Goal: Task Accomplishment & Management: Complete application form

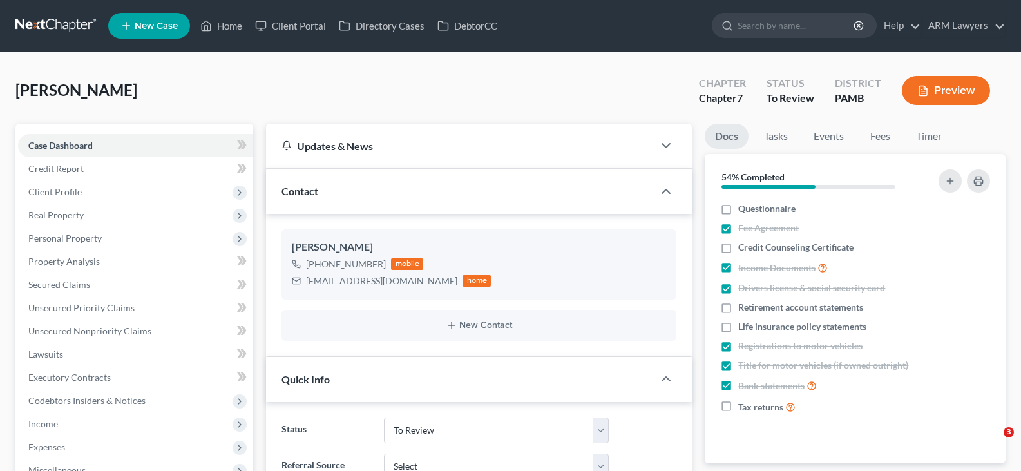
select select "21"
drag, startPoint x: 28, startPoint y: 25, endPoint x: 95, endPoint y: 35, distance: 67.7
click at [29, 25] on link at bounding box center [56, 25] width 82 height 23
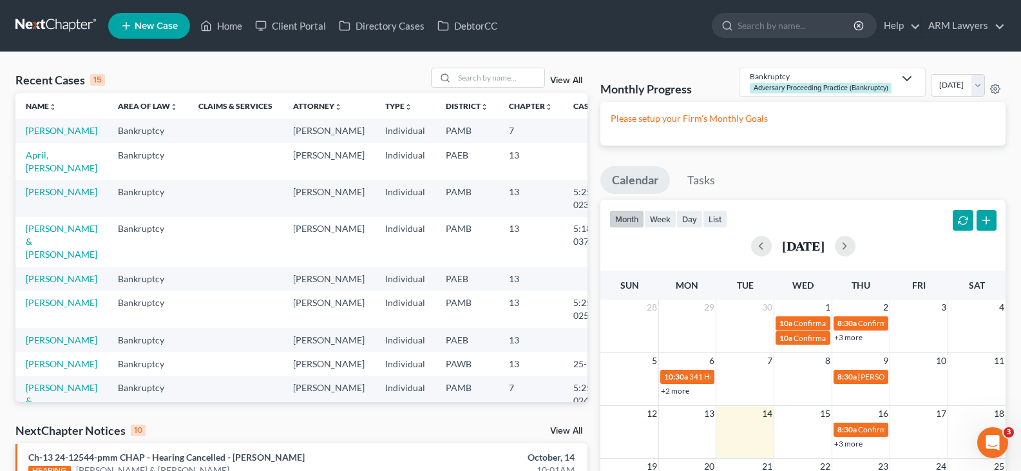
click at [560, 73] on div "View All" at bounding box center [509, 78] width 157 height 20
click at [572, 77] on link "View All" at bounding box center [566, 80] width 32 height 9
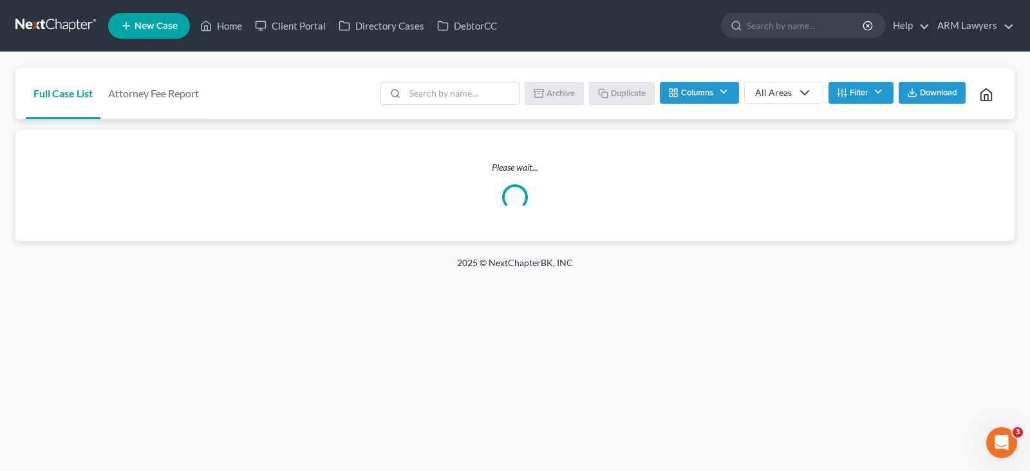
click at [873, 97] on button "Filter" at bounding box center [861, 93] width 65 height 22
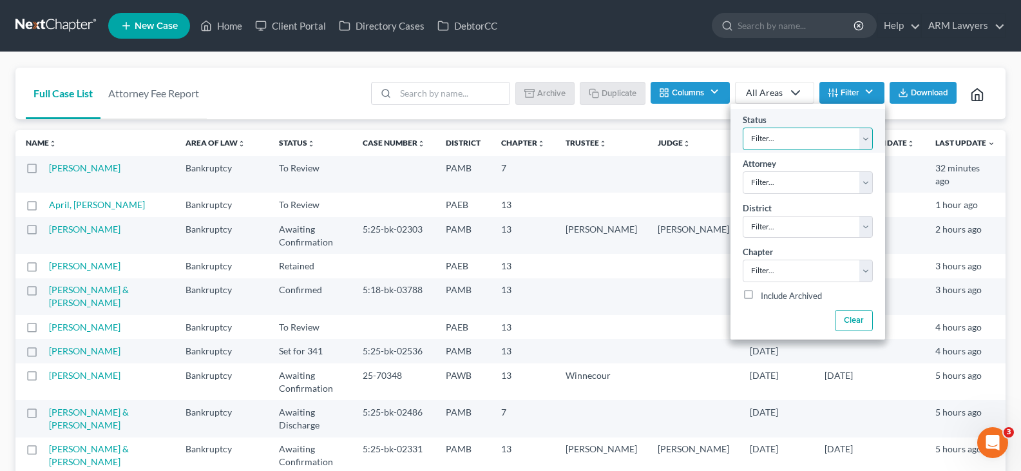
click at [825, 139] on select "Filter... Answer Due Awaiting Confirmation Awaiting Discharge Confirmed Could N…" at bounding box center [807, 138] width 130 height 23
select select "1"
click at [824, 139] on select "Filter... Answer Due Awaiting Confirmation Awaiting Discharge Confirmed Could N…" at bounding box center [807, 138] width 130 height 23
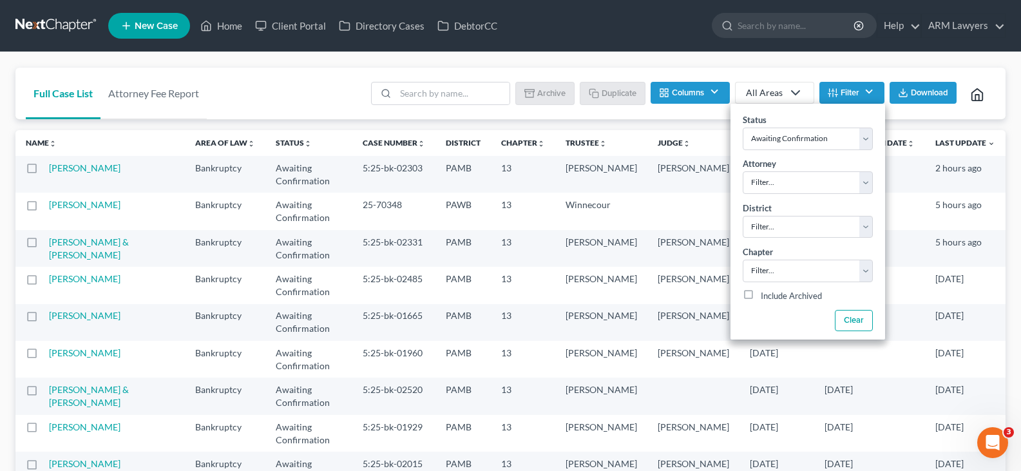
click at [849, 59] on div "Full Case List Attorney Fee Report Batch Download Archive Un-archive Duplicate …" at bounding box center [510, 386] width 1021 height 668
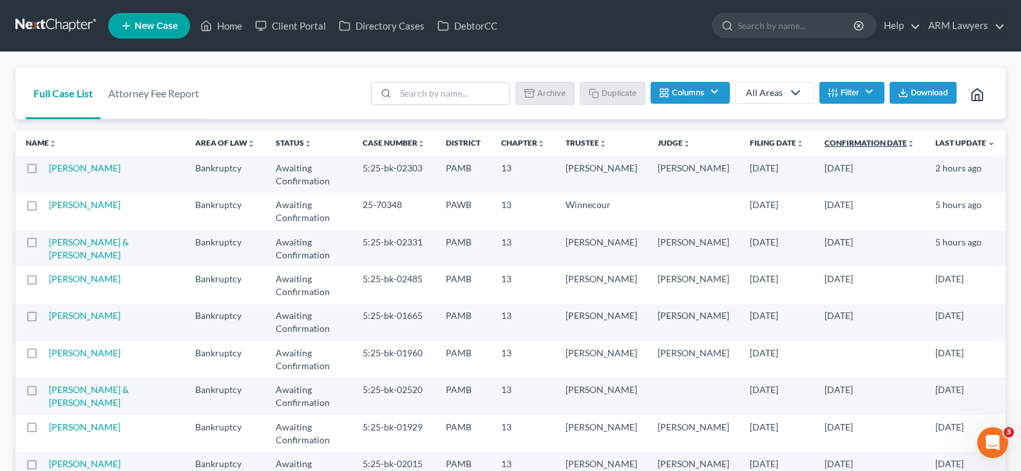
click at [851, 141] on link "Confirmation Date unfold_more expand_more expand_less" at bounding box center [869, 143] width 90 height 10
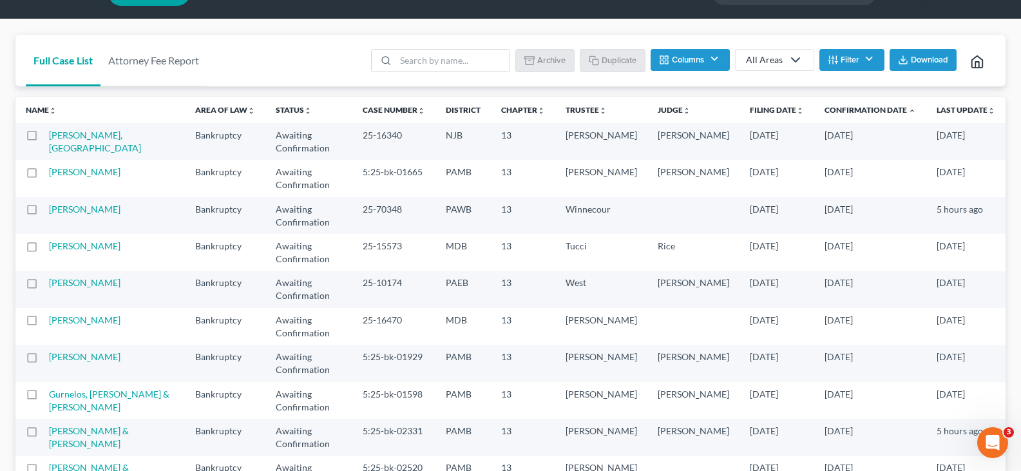
scroll to position [64, 0]
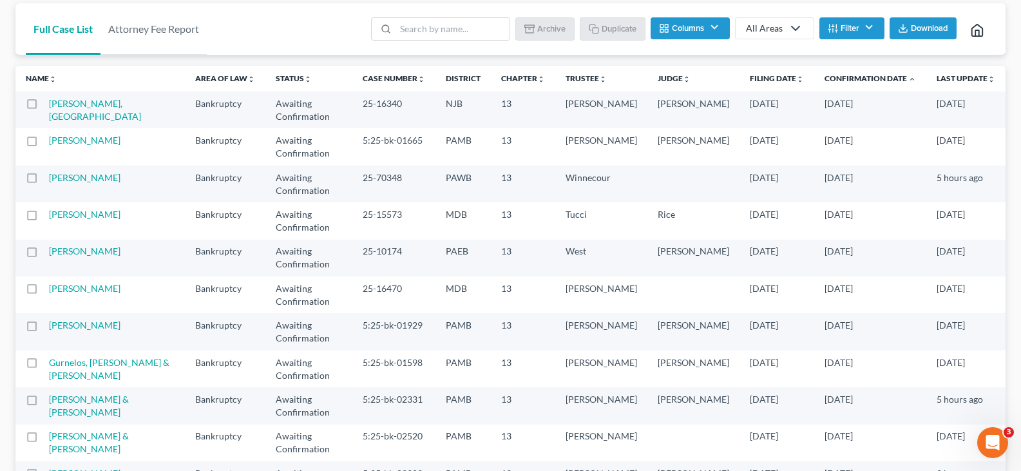
click at [97, 387] on td "[PERSON_NAME] & [PERSON_NAME]" at bounding box center [117, 405] width 136 height 37
click at [93, 393] on link "[PERSON_NAME] & [PERSON_NAME]" at bounding box center [89, 405] width 80 height 24
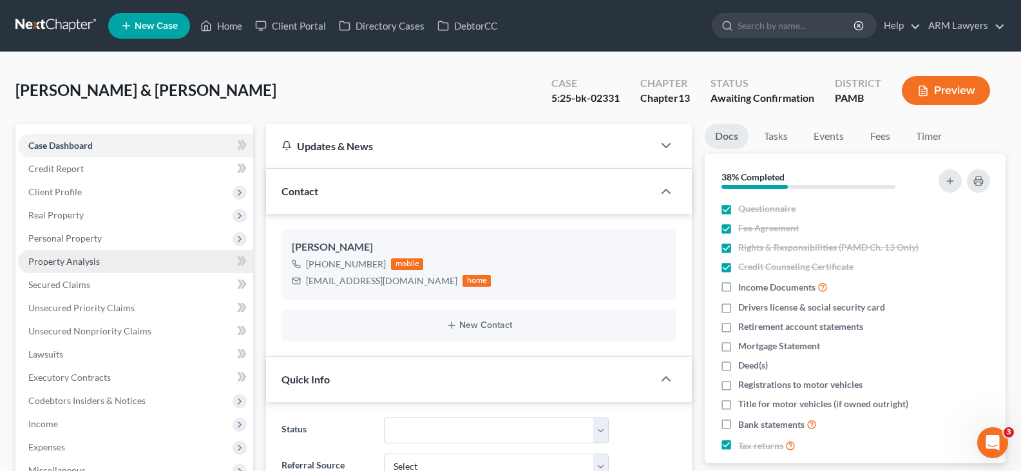
click at [95, 265] on span "Property Analysis" at bounding box center [63, 261] width 71 height 11
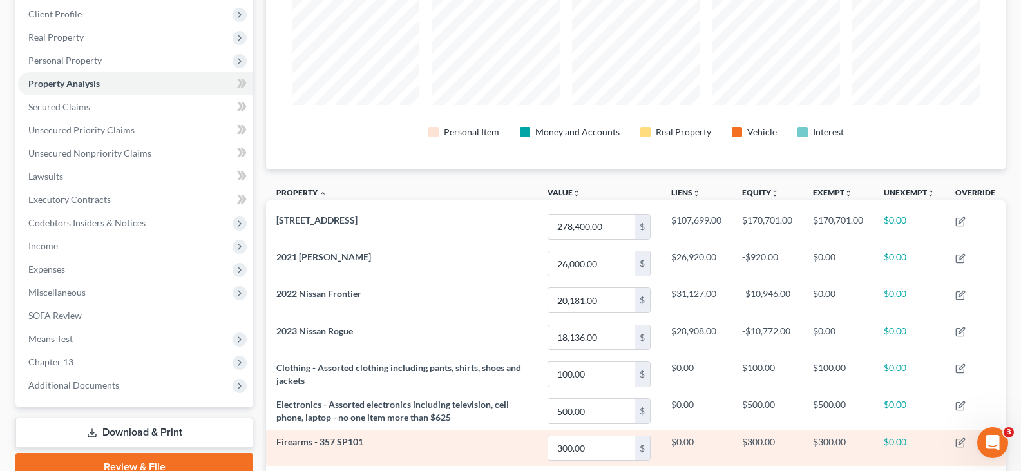
scroll to position [175, 0]
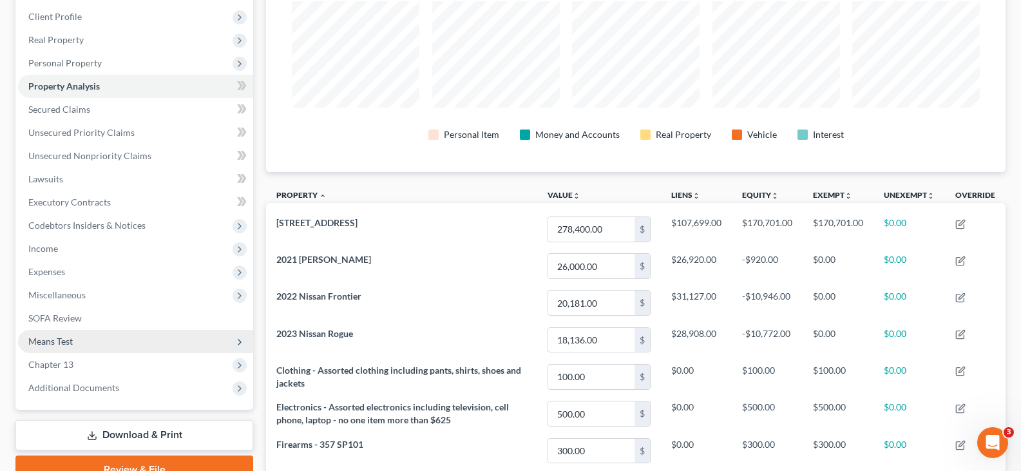
click at [78, 333] on span "Means Test" at bounding box center [135, 341] width 235 height 23
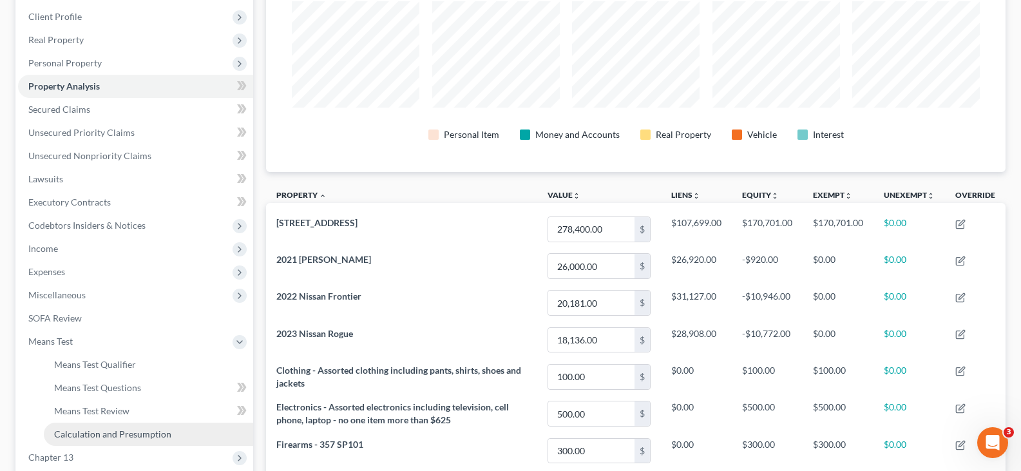
click at [122, 433] on span "Calculation and Presumption" at bounding box center [112, 433] width 117 height 11
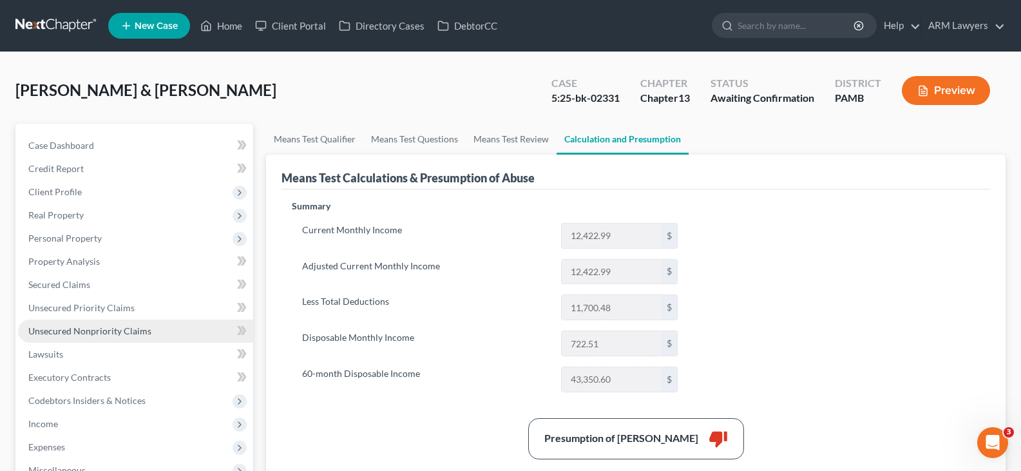
click at [99, 334] on span "Unsecured Nonpriority Claims" at bounding box center [89, 330] width 123 height 11
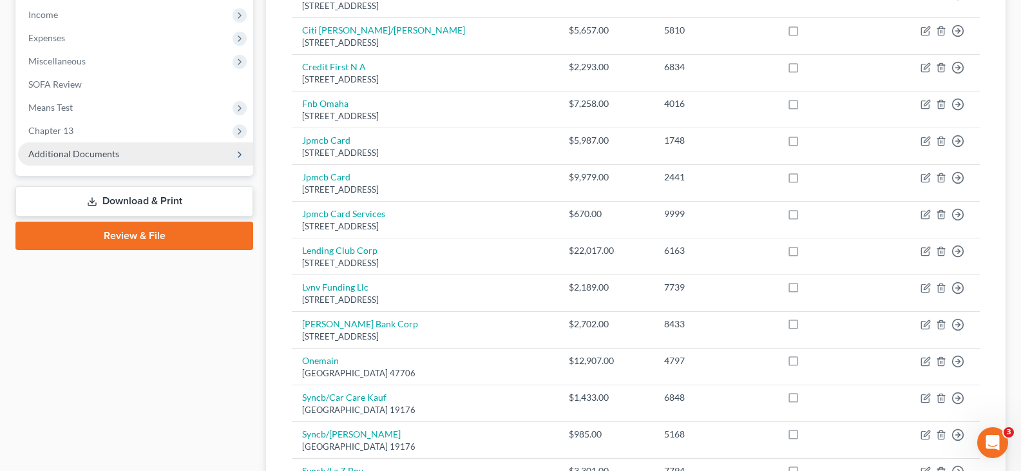
scroll to position [386, 0]
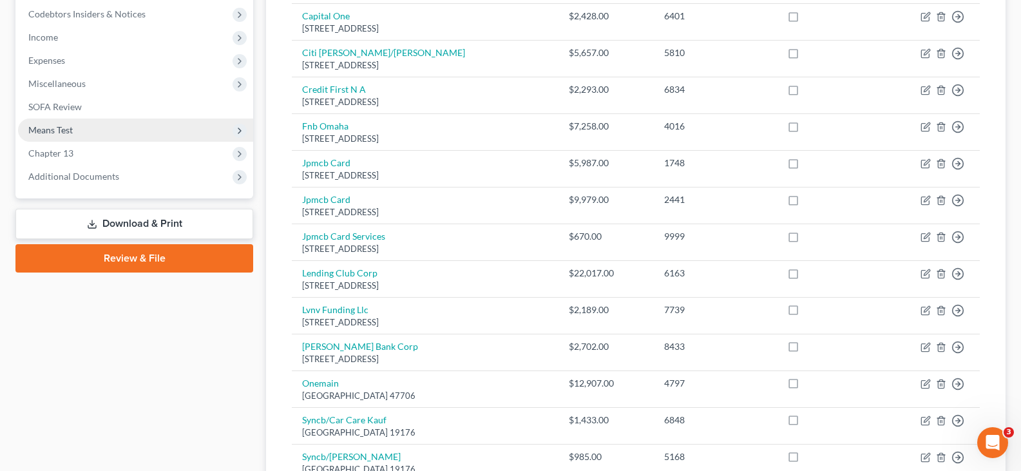
click at [79, 132] on span "Means Test" at bounding box center [135, 129] width 235 height 23
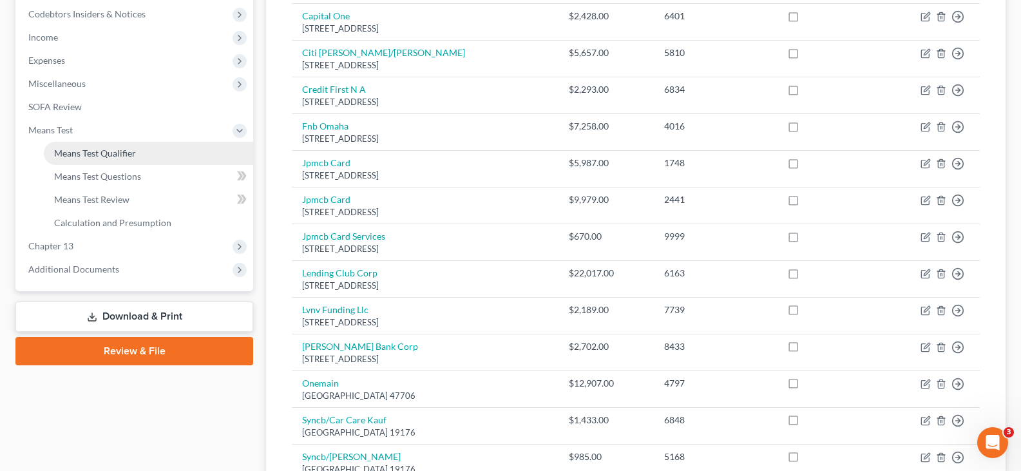
click at [118, 159] on link "Means Test Qualifier" at bounding box center [148, 153] width 209 height 23
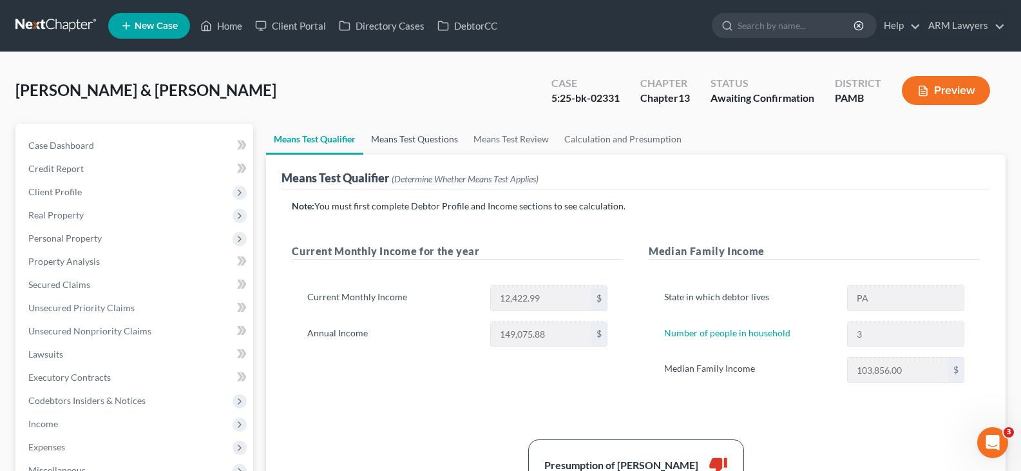
click at [424, 146] on link "Means Test Questions" at bounding box center [414, 139] width 102 height 31
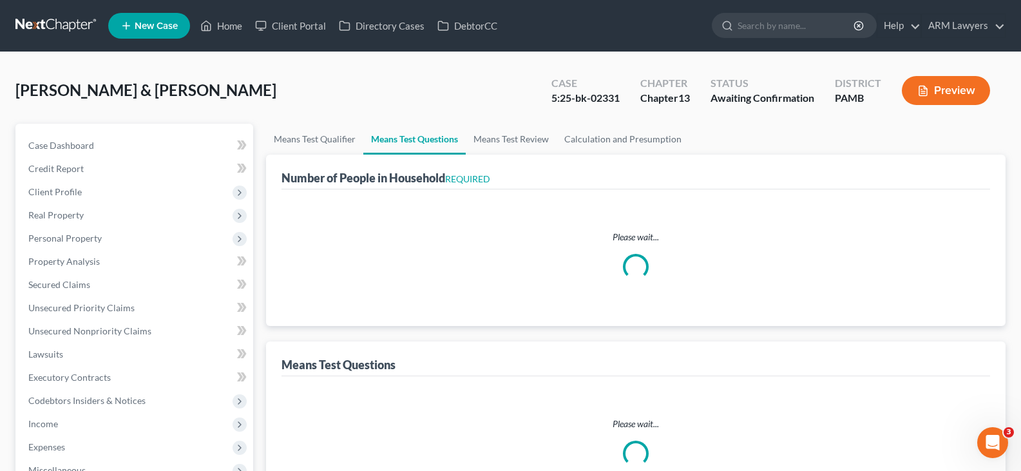
select select "0"
select select "60"
select select "1"
select select "60"
select select "1"
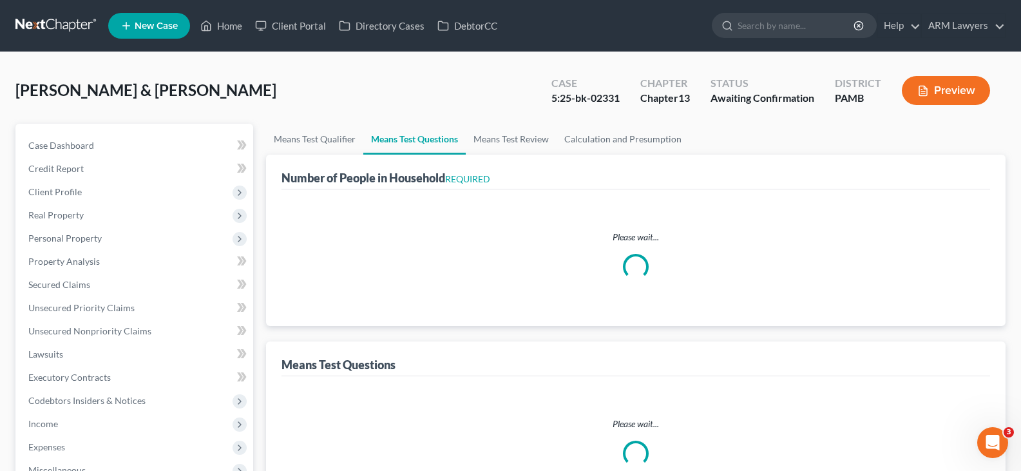
select select "60"
select select "1"
select select "60"
select select "2"
select select "60"
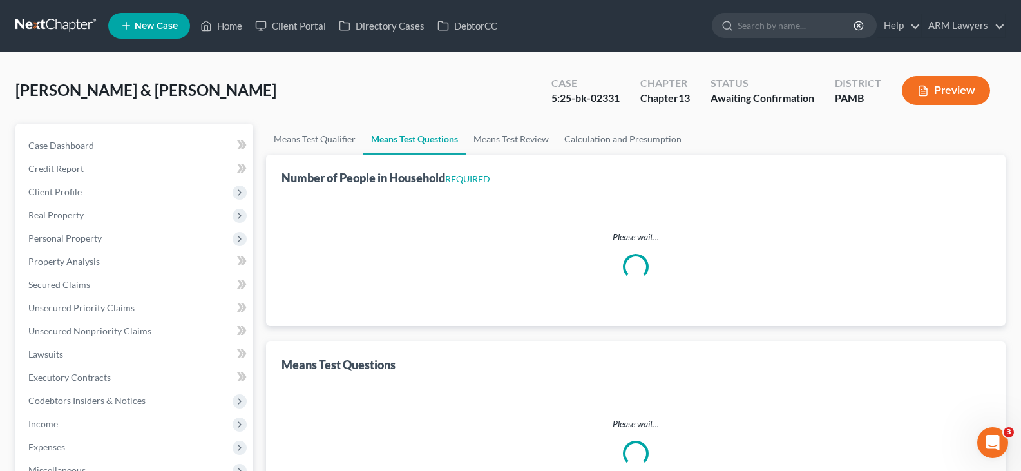
select select "3"
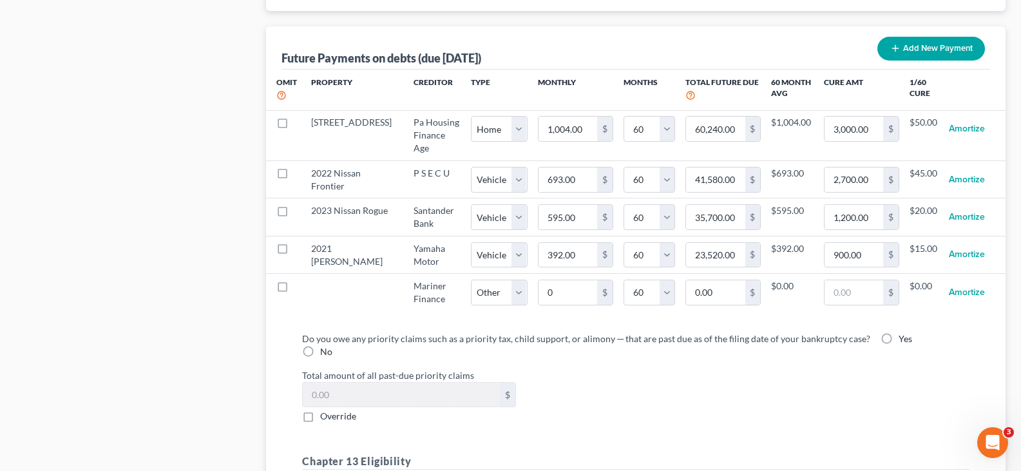
scroll to position [1288, 0]
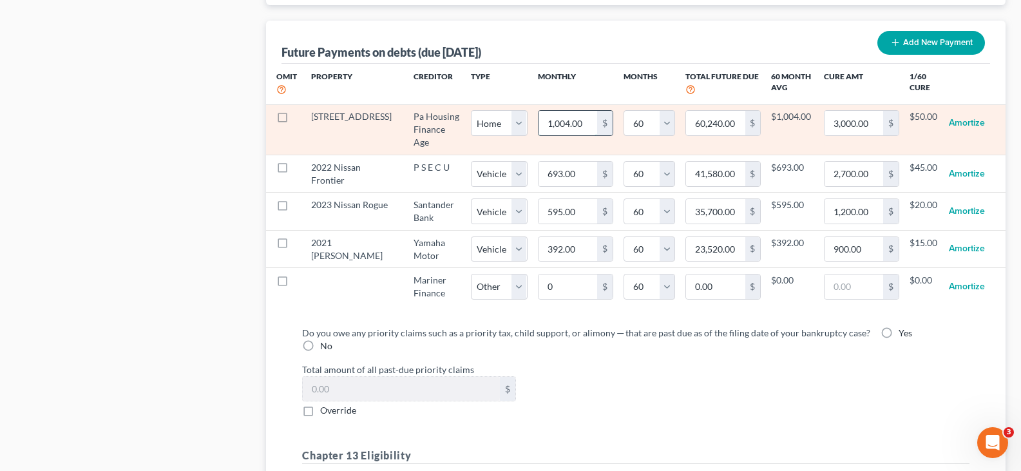
click at [563, 124] on input "1,004.00" at bounding box center [567, 123] width 59 height 24
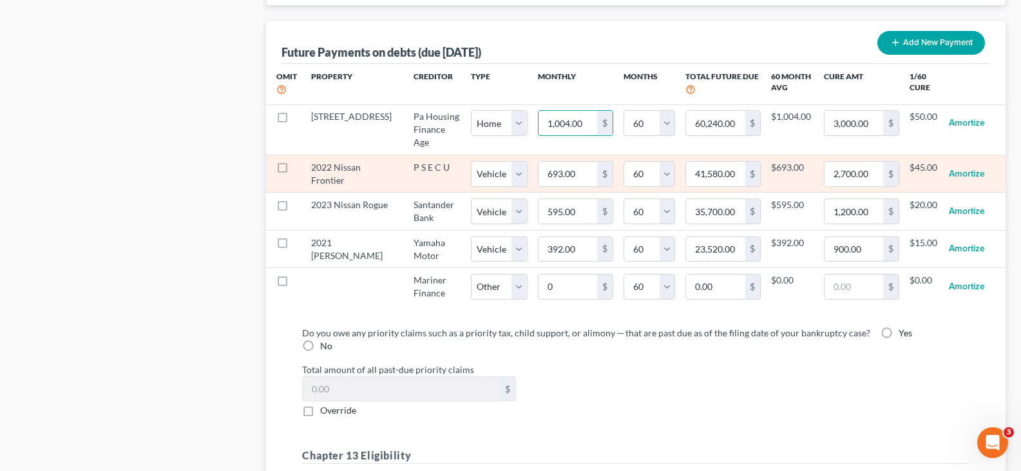
paste input "039.79"
type input "1039.79"
type input "62,387.40"
type input "1,039.79"
click at [557, 162] on input "693.00" at bounding box center [567, 174] width 59 height 24
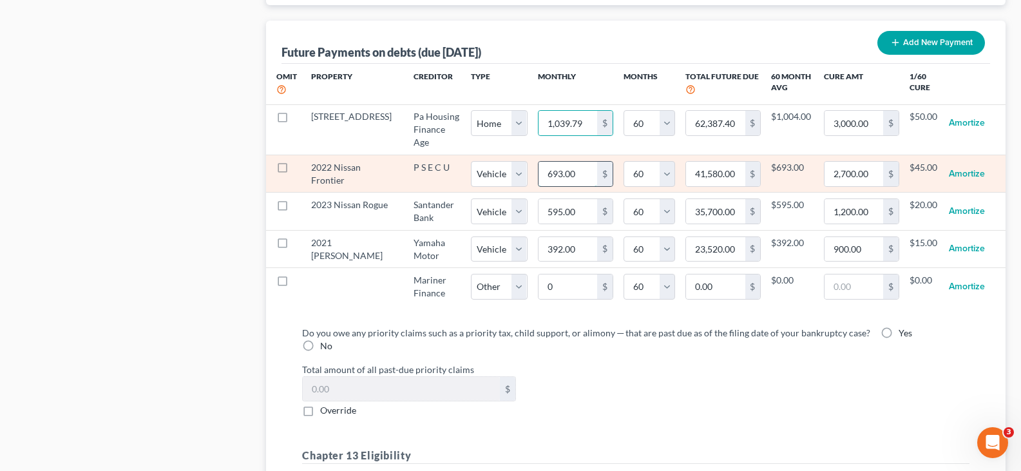
select select "0"
select select "60"
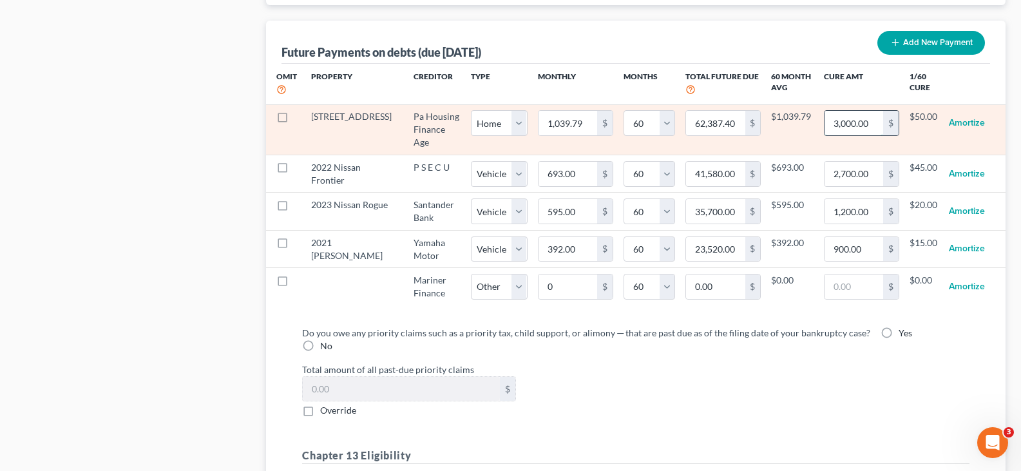
click at [869, 121] on input "3,000.00" at bounding box center [853, 123] width 59 height 24
paste input "2,545.12"
type input "2,545.12"
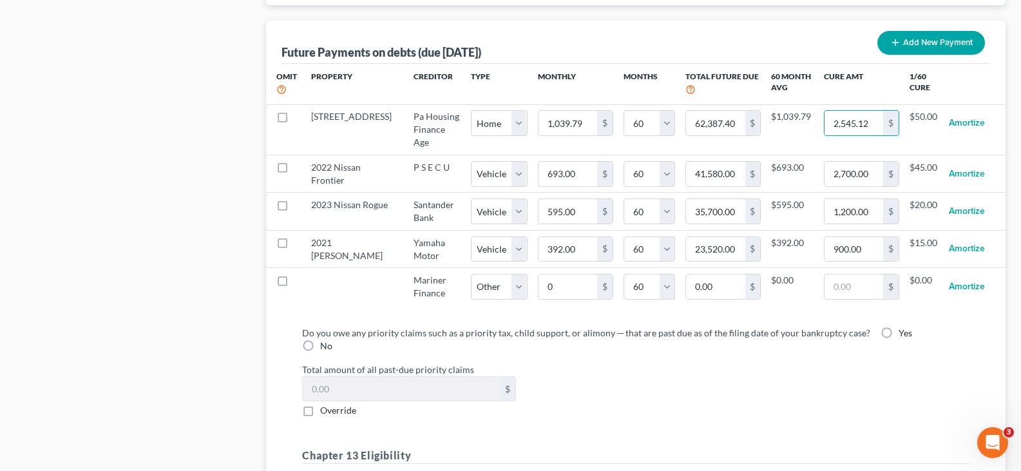
select select "0"
select select "60"
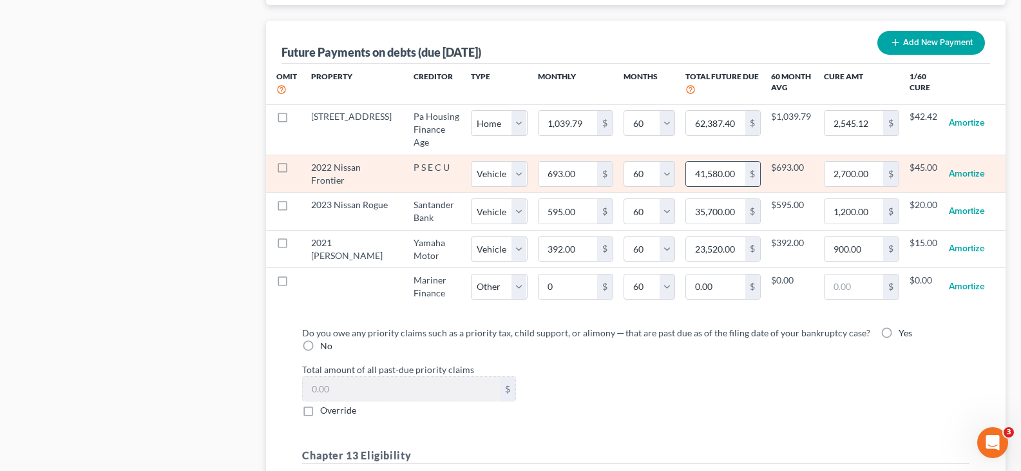
click at [726, 162] on input "41,580.00" at bounding box center [715, 174] width 59 height 24
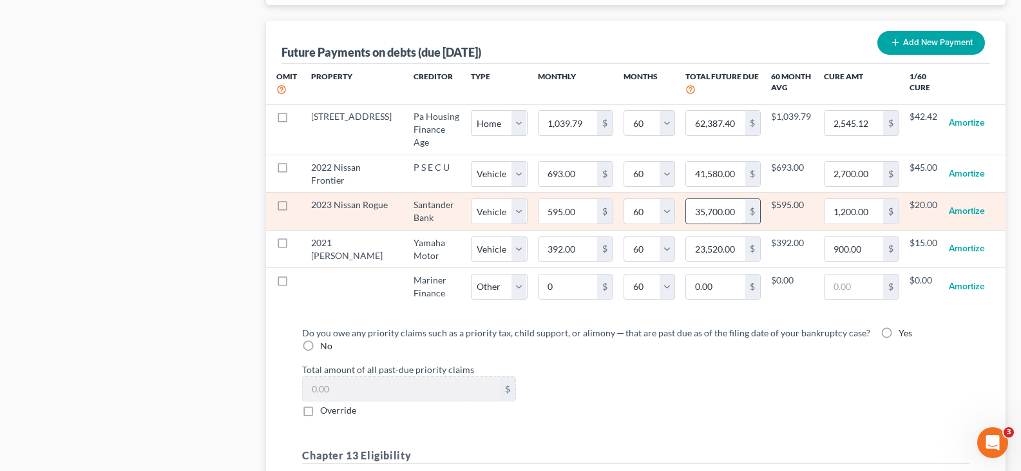
click at [724, 202] on input "35,700.00" at bounding box center [715, 211] width 59 height 24
paste input "1,447.35"
type input "31,447.35"
select select "1"
select select "60"
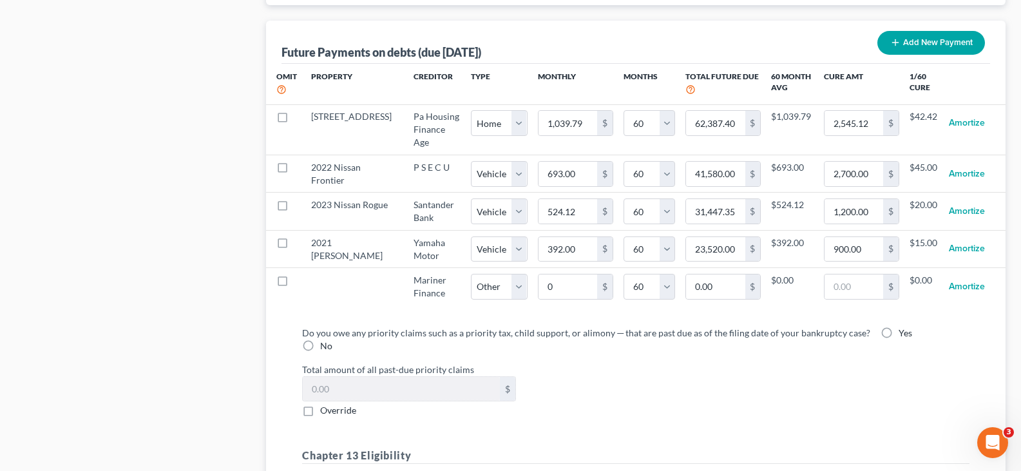
click at [968, 198] on button "Amortize" at bounding box center [967, 211] width 36 height 26
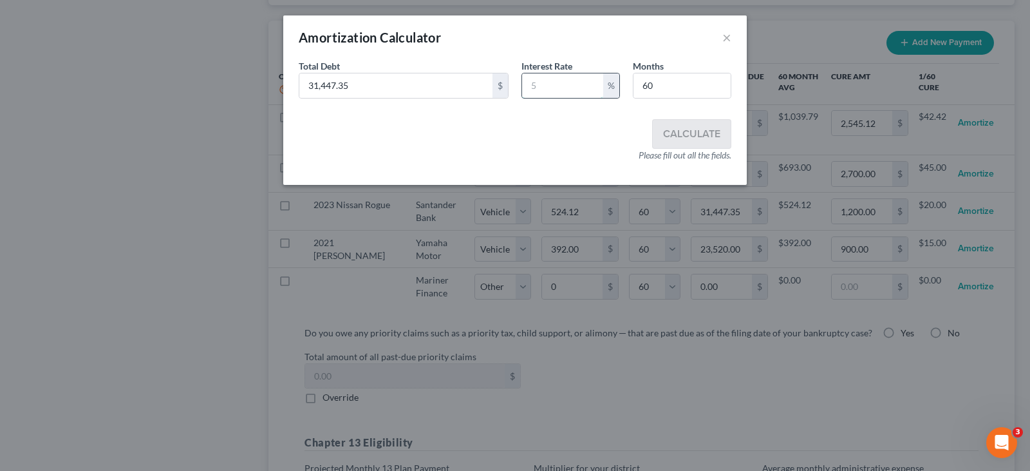
click at [583, 91] on input "text" at bounding box center [562, 85] width 81 height 24
click at [583, 82] on input "text" at bounding box center [562, 85] width 81 height 24
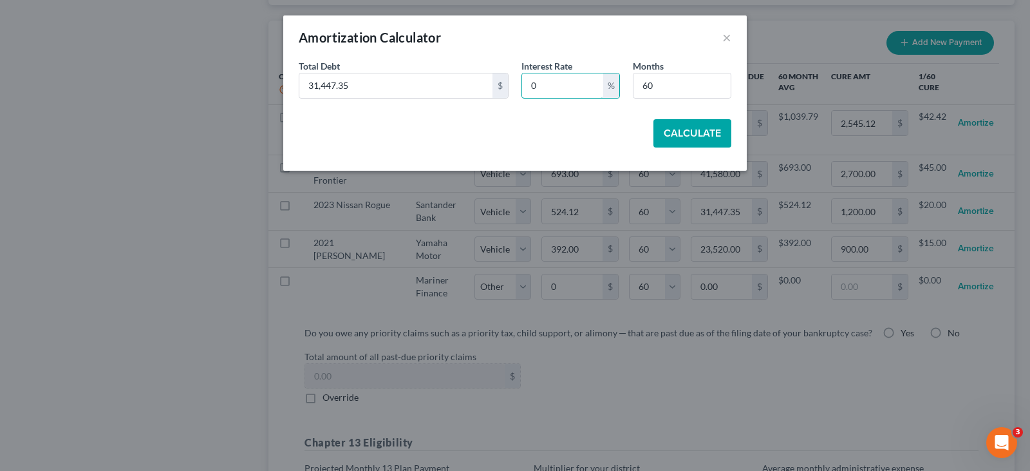
type input "0"
click at [692, 134] on button "Calculate" at bounding box center [693, 133] width 78 height 28
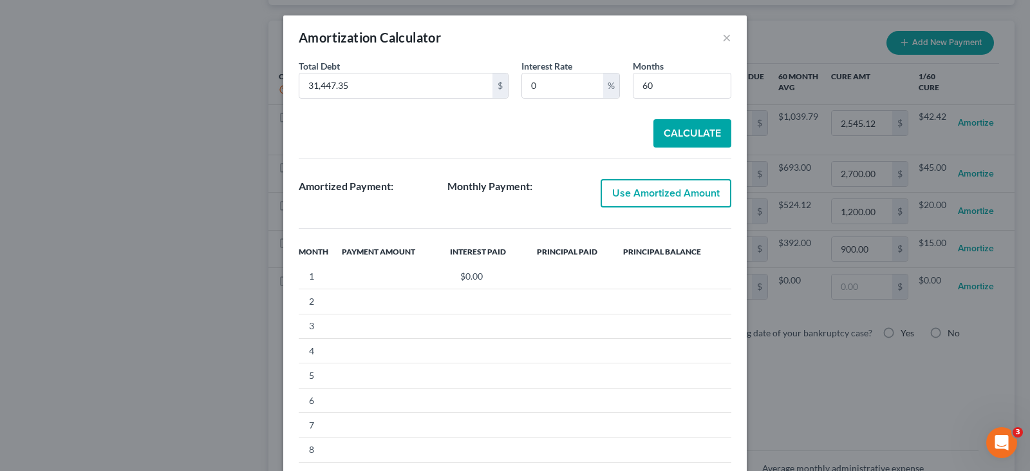
click at [654, 196] on button "Use Amortized Amount" at bounding box center [666, 193] width 131 height 28
type input "0"
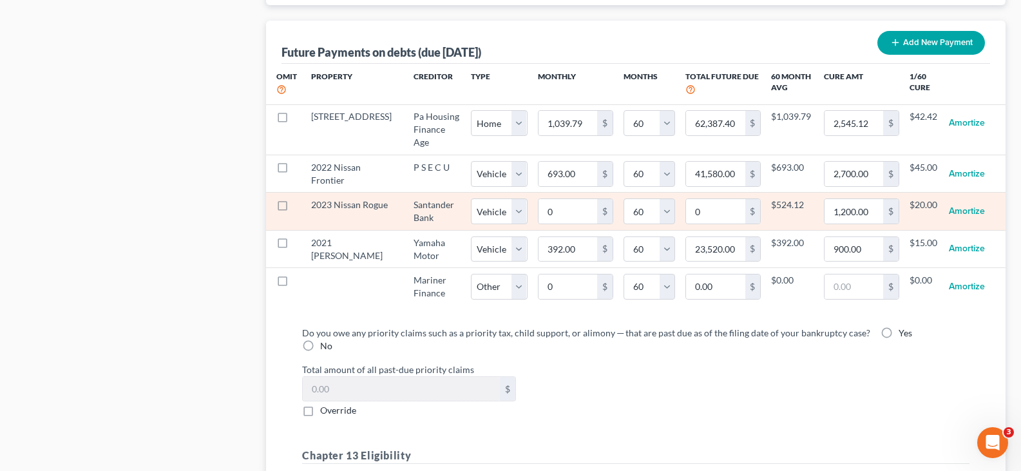
select select "1"
select select "60"
click at [874, 201] on input "1,200.00" at bounding box center [853, 211] width 59 height 24
select select "1"
select select "60"
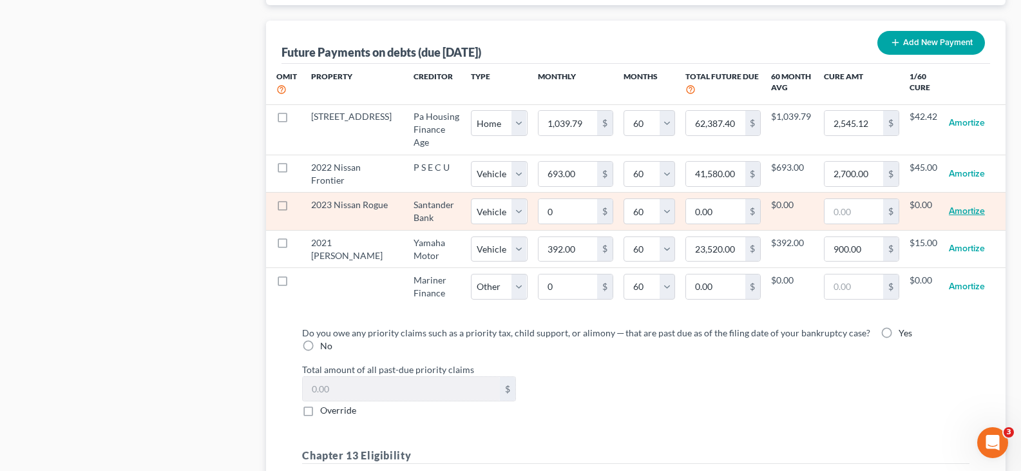
click at [966, 198] on button "Amortize" at bounding box center [967, 211] width 36 height 26
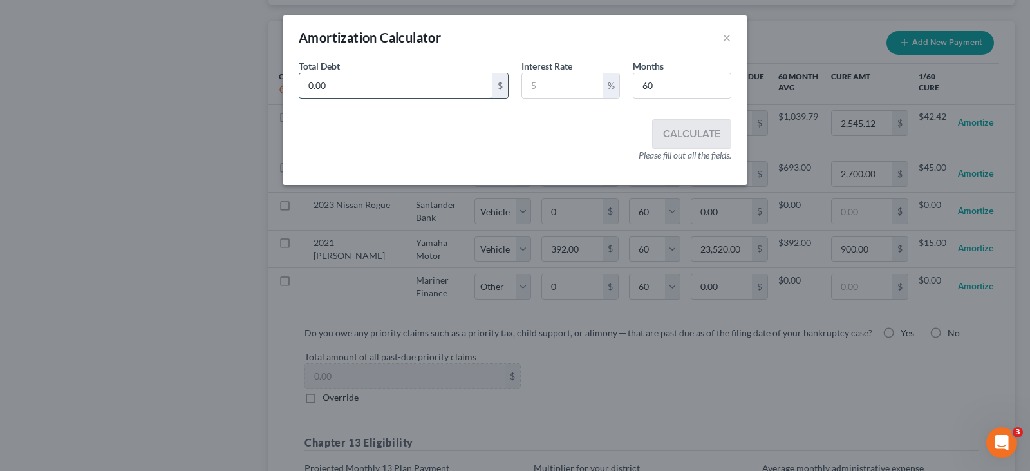
click at [429, 91] on input "0.00" at bounding box center [395, 85] width 193 height 24
paste input "31,447.35"
paste input "29,117.91"
type input "29,117.91"
click at [554, 82] on input "text" at bounding box center [562, 85] width 81 height 24
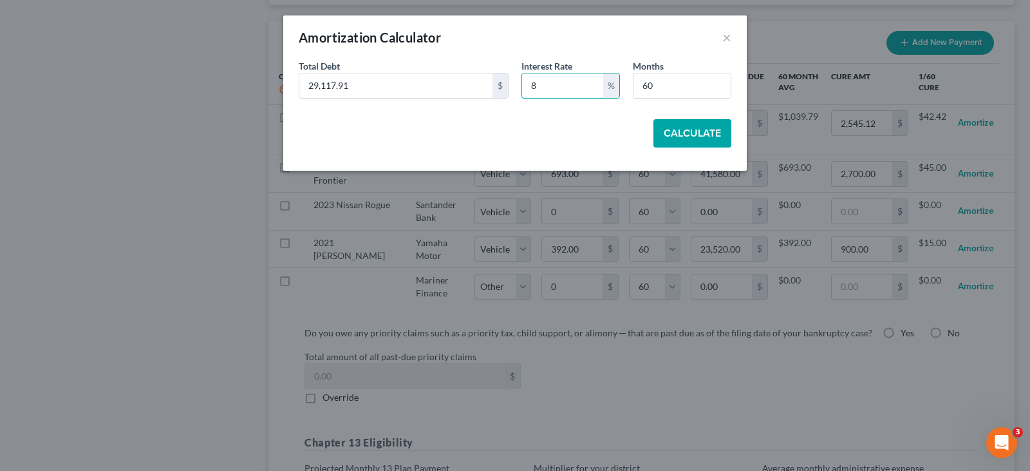
type input "8"
click at [720, 139] on button "Calculate" at bounding box center [693, 133] width 78 height 28
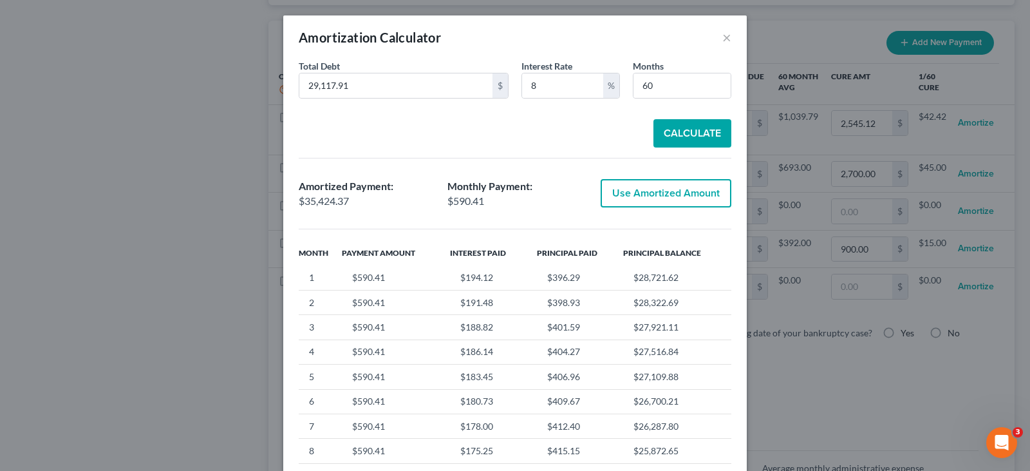
click at [661, 192] on button "Use Amortized Amount" at bounding box center [666, 193] width 131 height 28
type input "590.40"
type input "35,424.37"
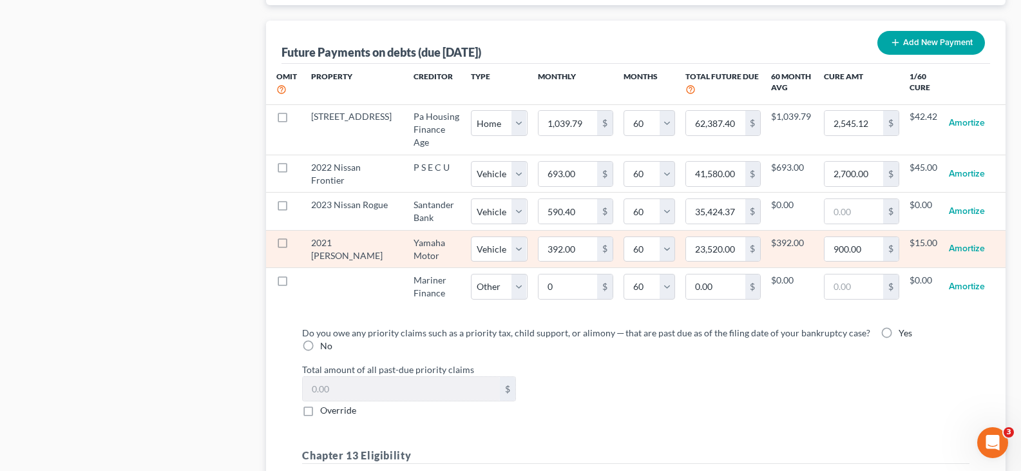
select select "1"
select select "60"
click at [730, 237] on input "23,520.00" at bounding box center [715, 249] width 59 height 24
paste input "6,9"
type input "26,920.00"
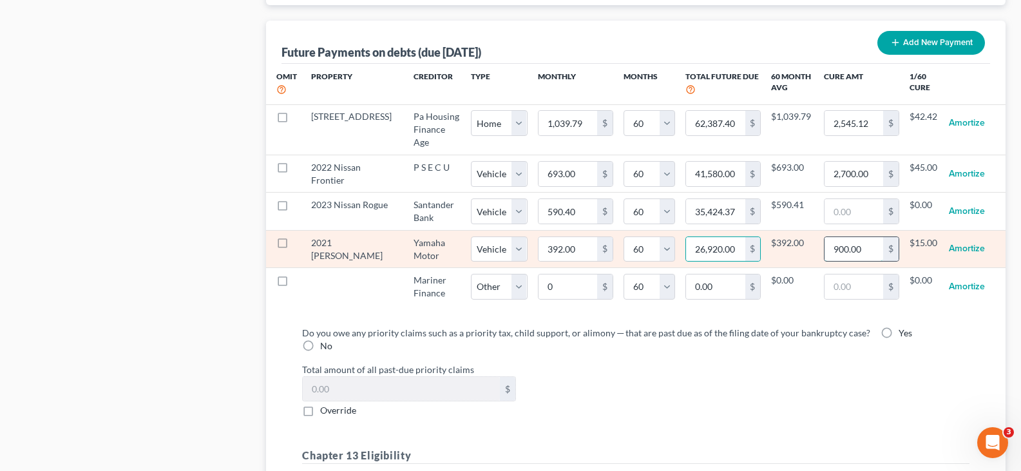
click at [858, 238] on input "900.00" at bounding box center [853, 249] width 59 height 24
select select "1"
select select "60"
select select "1"
select select "60"
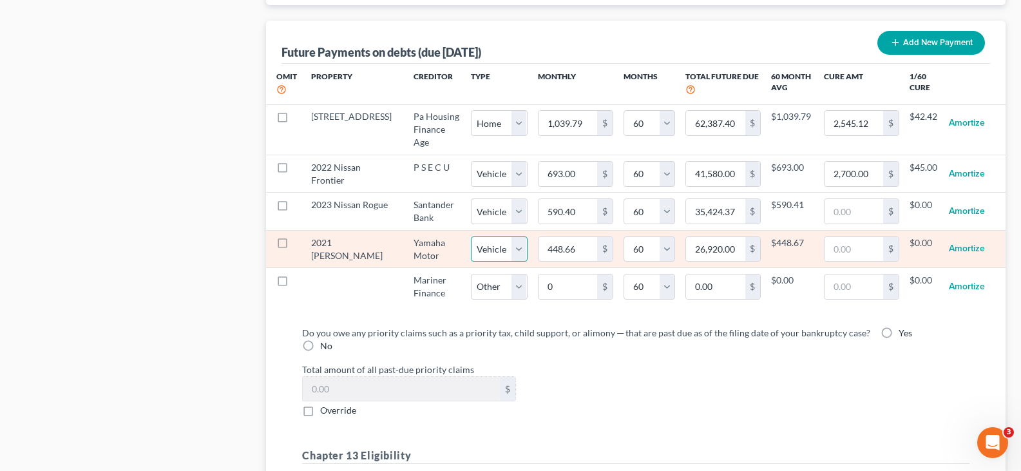
click at [497, 236] on select "Select Home Vehicle Other" at bounding box center [499, 249] width 57 height 26
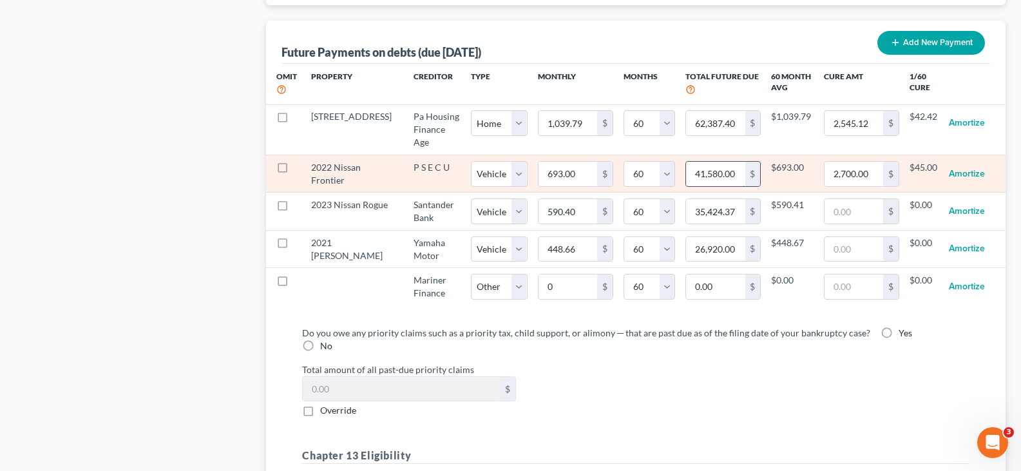
click at [718, 164] on input "41,580.00" at bounding box center [715, 174] width 59 height 24
click at [970, 161] on button "Amortize" at bounding box center [967, 174] width 36 height 26
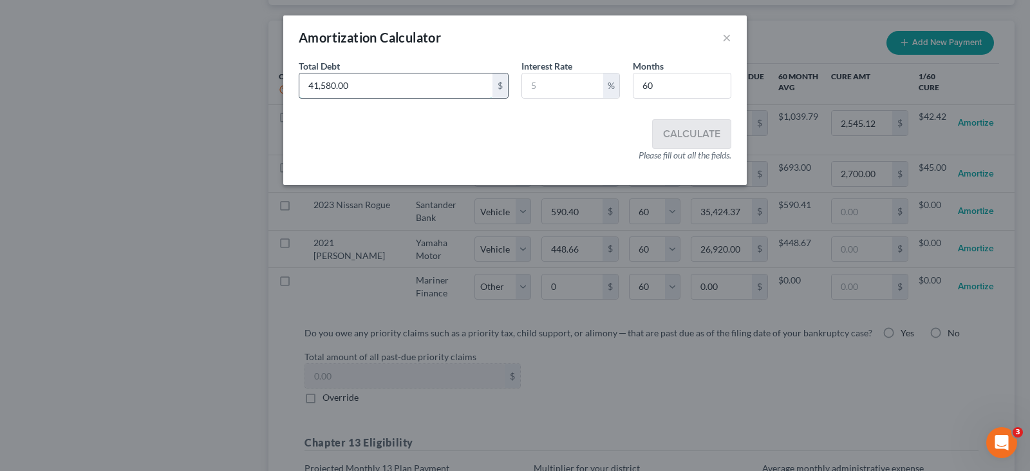
click at [419, 88] on input "41,580.00" at bounding box center [395, 85] width 193 height 24
paste input "22,0"
type input "22,000"
click at [547, 87] on input "text" at bounding box center [562, 85] width 81 height 24
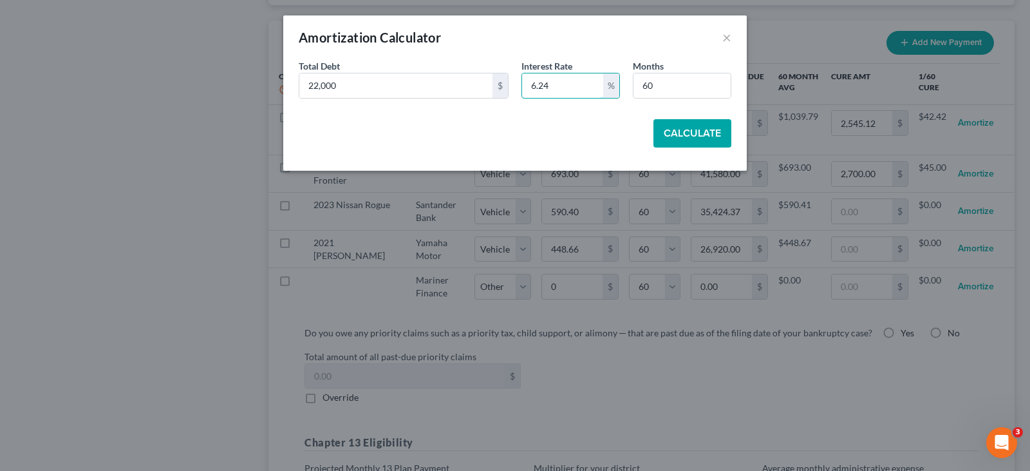
type input "6.24"
click at [712, 137] on button "Calculate" at bounding box center [693, 133] width 78 height 28
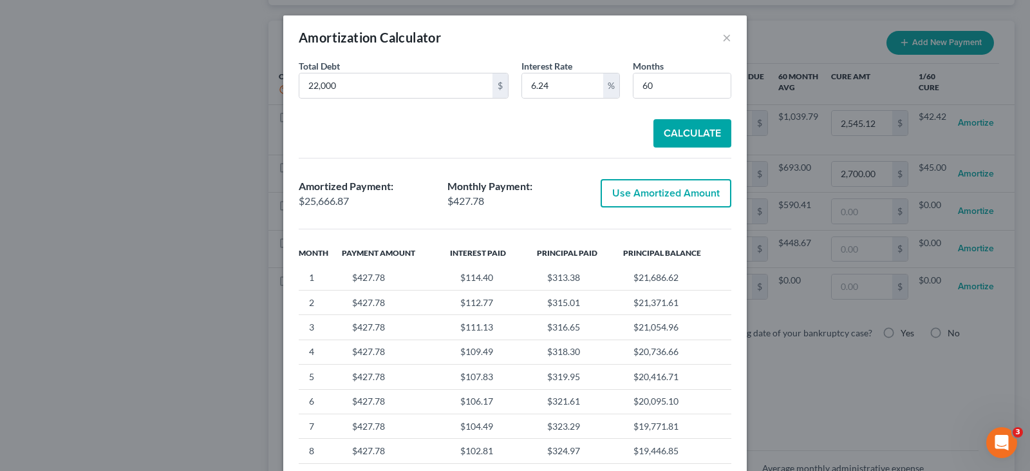
click at [647, 192] on button "Use Amortized Amount" at bounding box center [666, 193] width 131 height 28
type input "427.78"
type input "25,666.86"
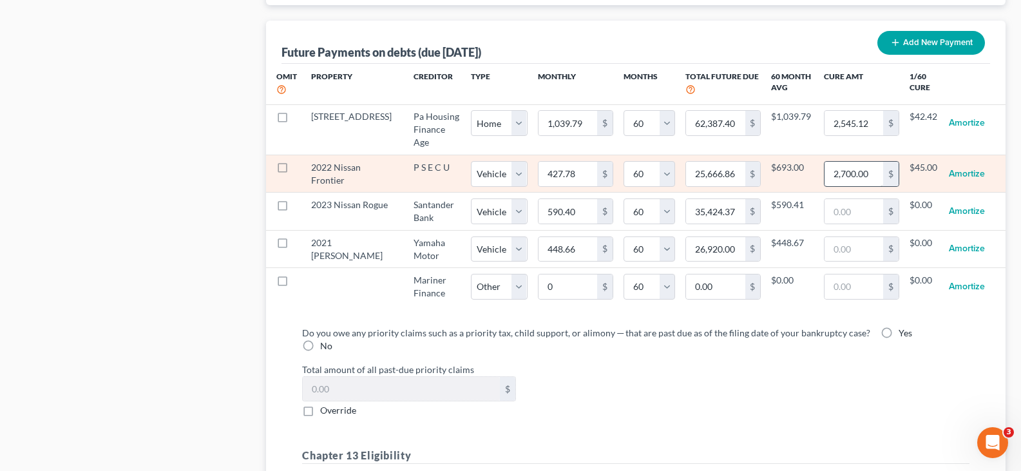
select select "1"
select select "60"
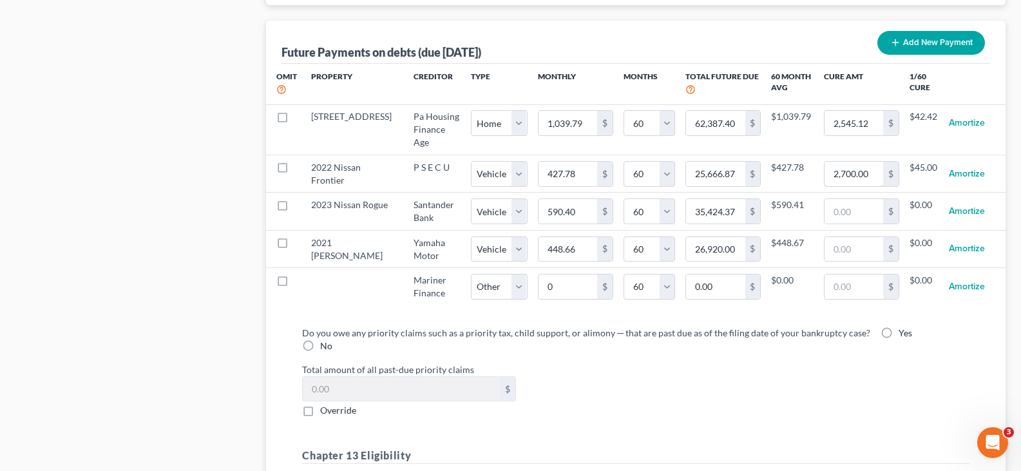
click at [866, 163] on input "2,700.00" at bounding box center [853, 174] width 59 height 24
select select "1"
select select "60"
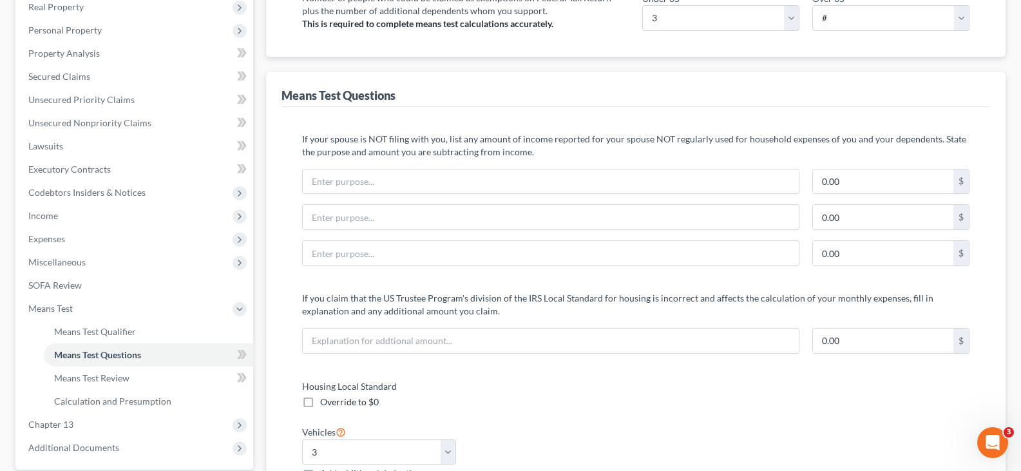
scroll to position [0, 0]
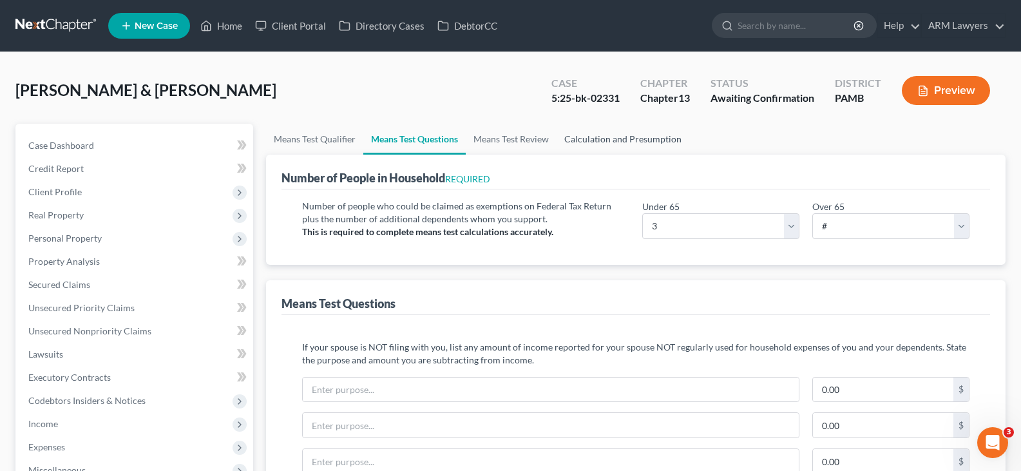
click at [634, 142] on link "Calculation and Presumption" at bounding box center [622, 139] width 133 height 31
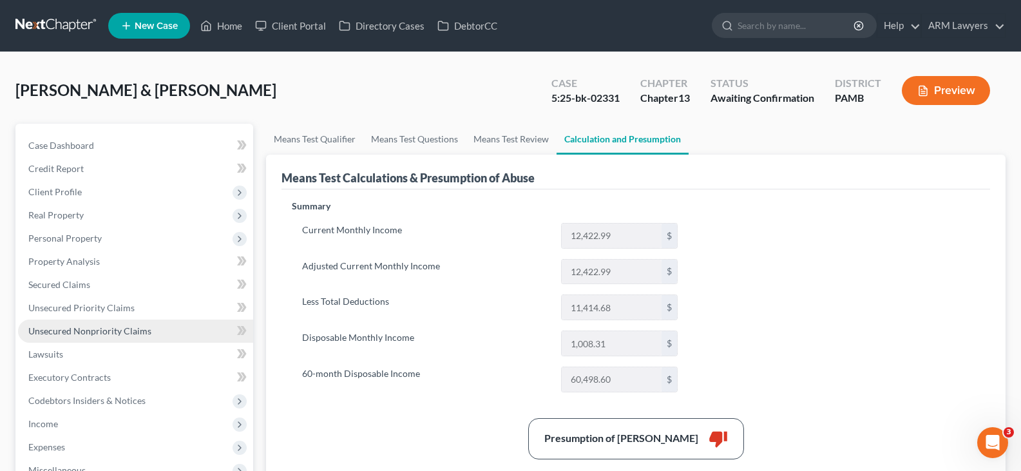
click at [109, 333] on span "Unsecured Nonpriority Claims" at bounding box center [89, 330] width 123 height 11
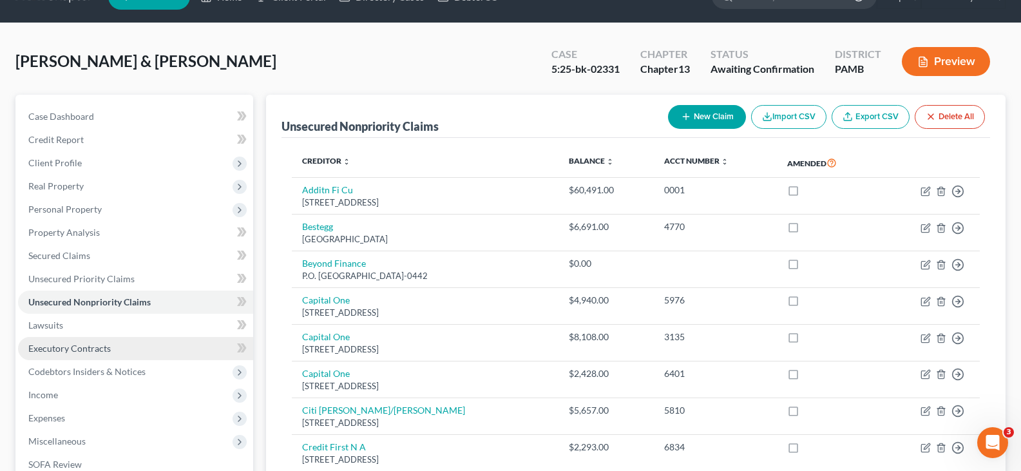
scroll to position [287, 0]
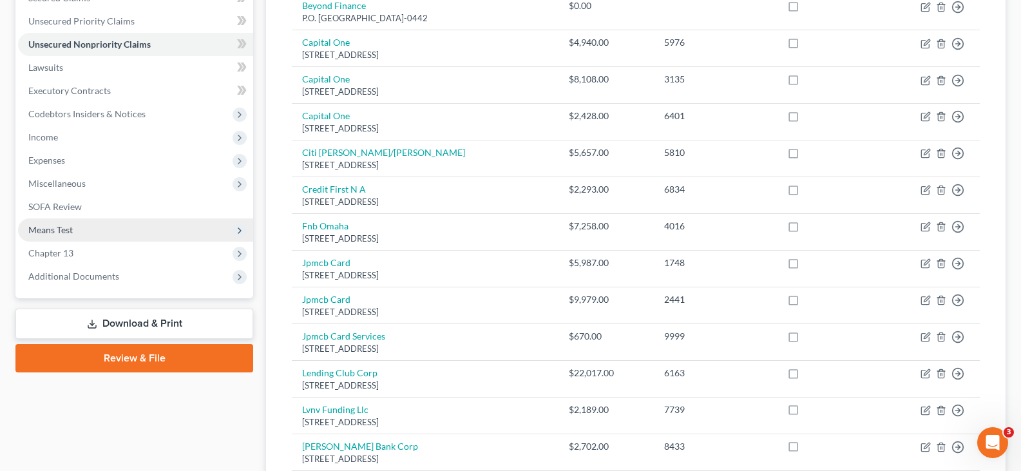
click at [77, 219] on span "Means Test" at bounding box center [135, 229] width 235 height 23
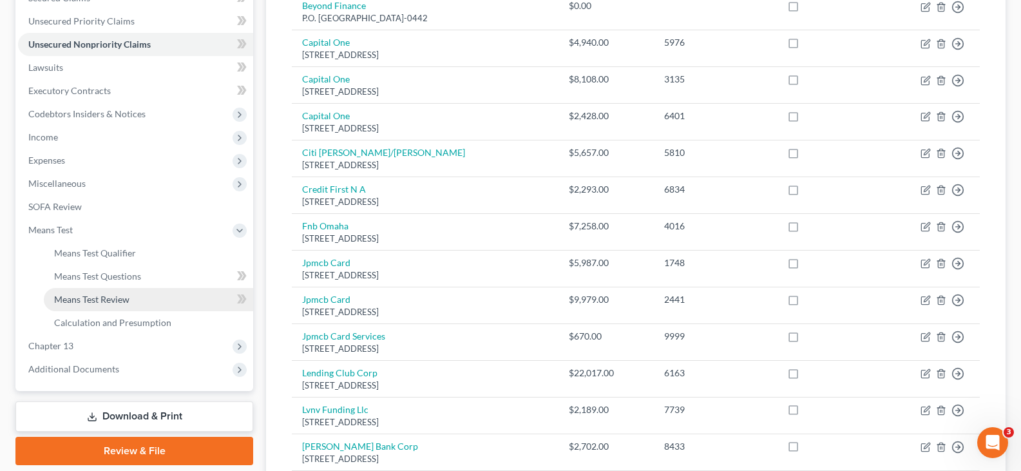
click at [120, 299] on span "Means Test Review" at bounding box center [91, 299] width 75 height 11
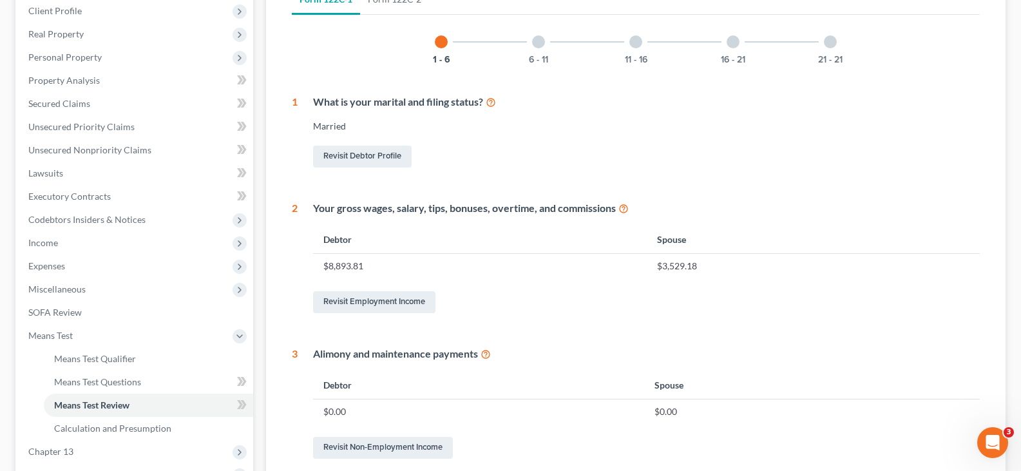
scroll to position [44, 0]
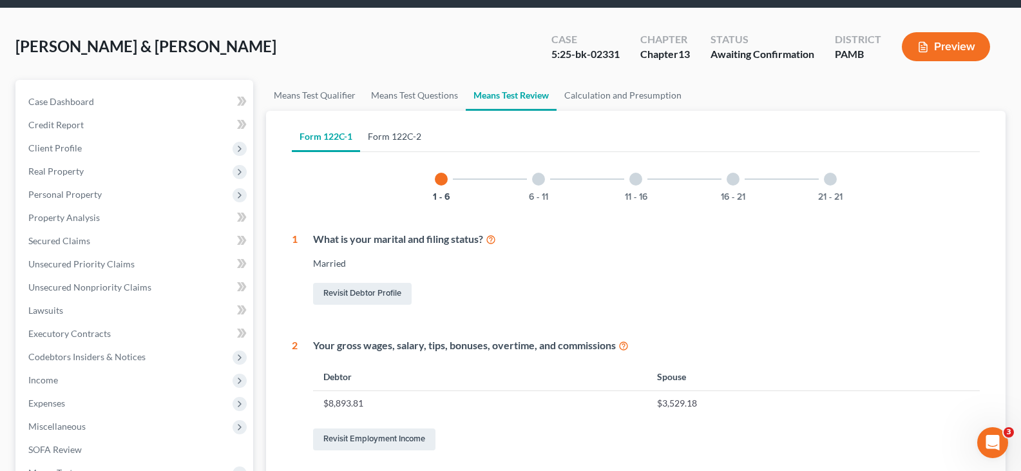
click at [402, 134] on link "Form 122C-2" at bounding box center [394, 136] width 69 height 31
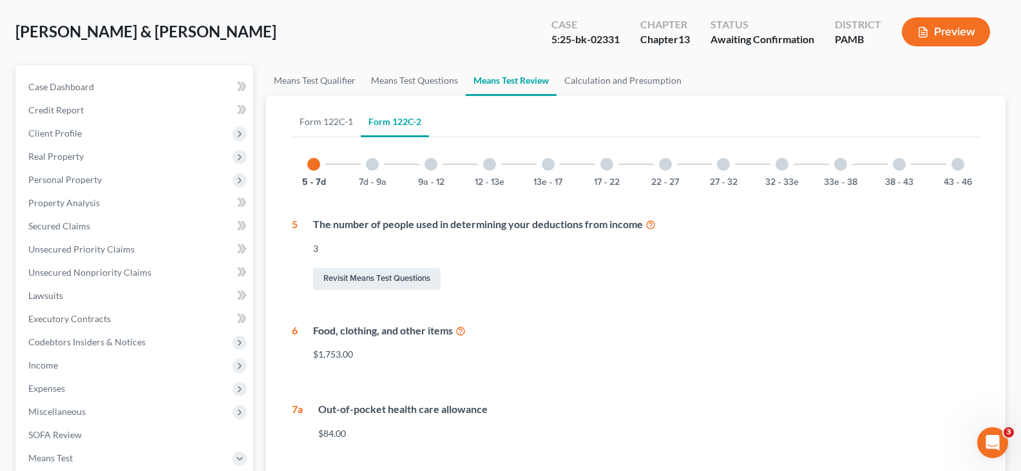
scroll to position [0, 0]
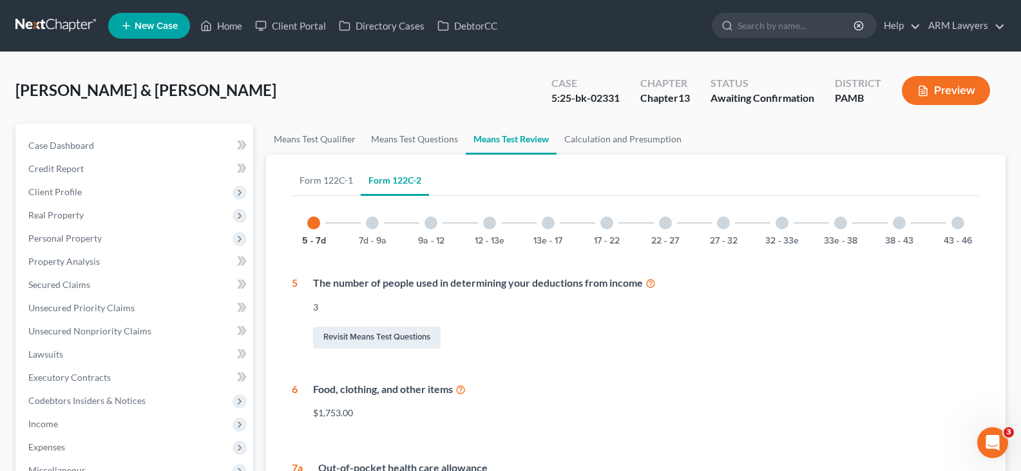
click at [376, 232] on div "7d - 9a" at bounding box center [372, 223] width 44 height 44
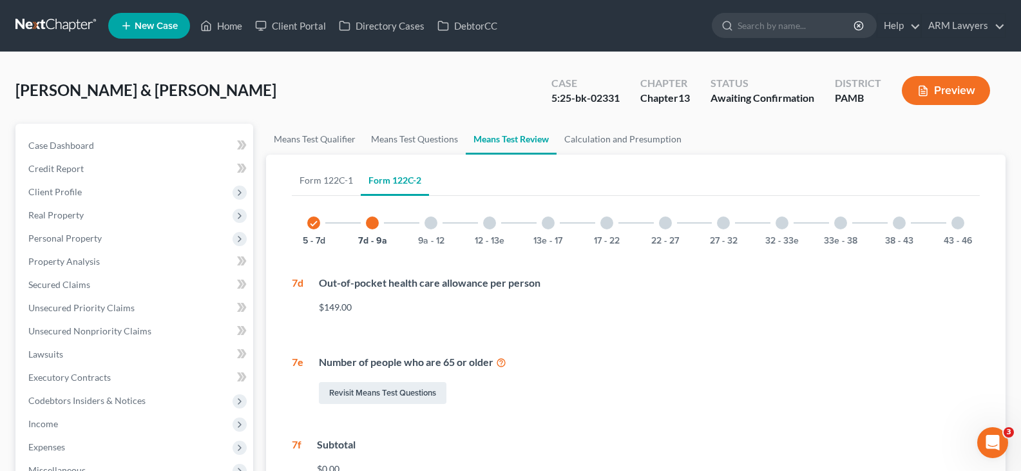
click at [429, 217] on div at bounding box center [430, 222] width 13 height 13
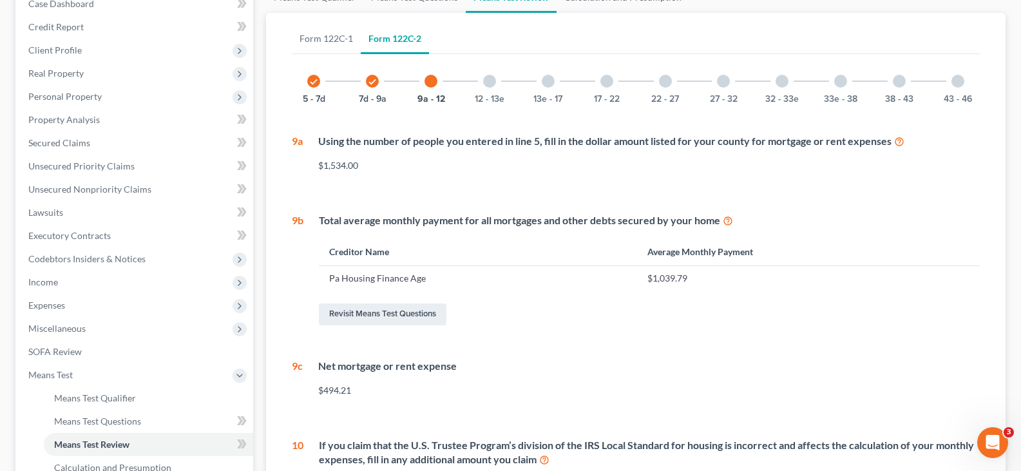
scroll to position [119, 0]
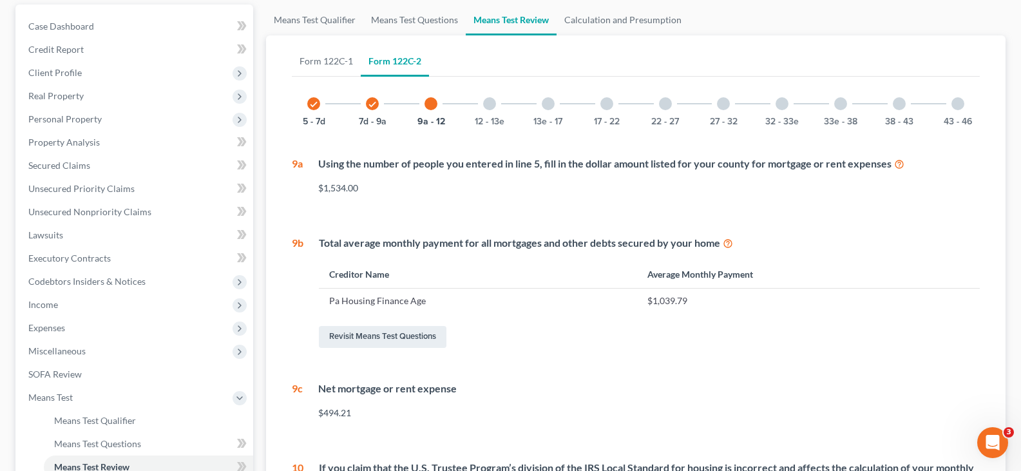
click at [496, 126] on div "check 5 - 7d check 7d - 9a 9a - 12 12 - 13e 13e - 17 17 - 22 22 - 27 27 - 32 32…" at bounding box center [636, 369] width 688 height 574
click at [491, 117] on button "12 - 13e" at bounding box center [490, 121] width 30 height 9
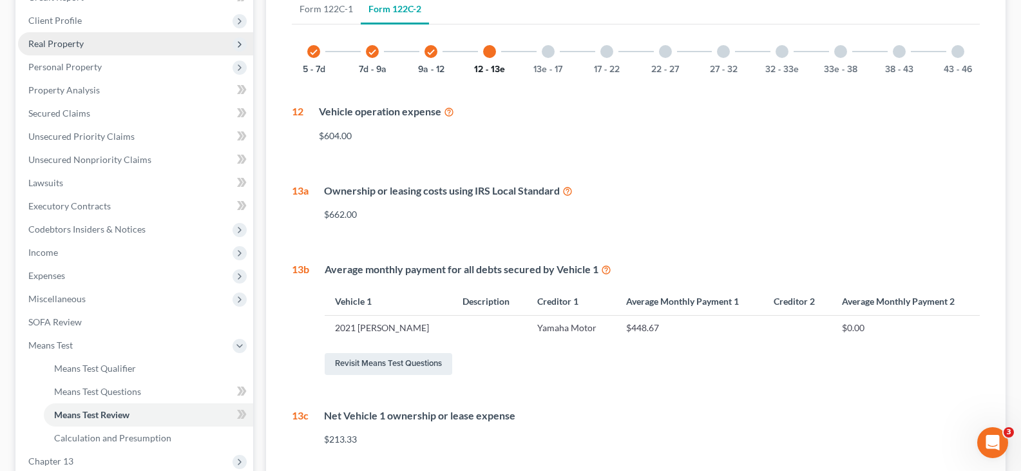
scroll to position [55, 0]
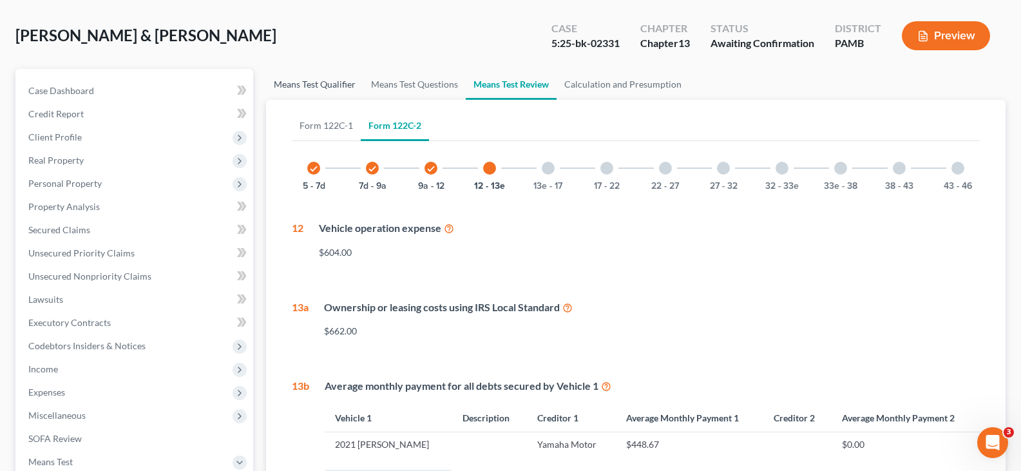
click at [339, 81] on link "Means Test Qualifier" at bounding box center [314, 84] width 97 height 31
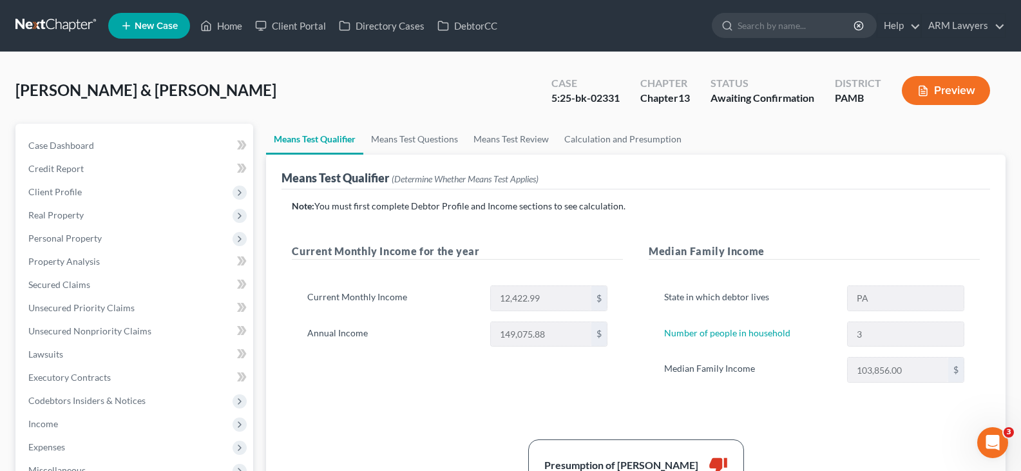
click at [436, 85] on div "[PERSON_NAME] & [PERSON_NAME] Upgraded Case 5:25-bk-02331 Chapter Chapter 13 St…" at bounding box center [510, 96] width 990 height 56
click at [411, 128] on link "Means Test Questions" at bounding box center [414, 139] width 102 height 31
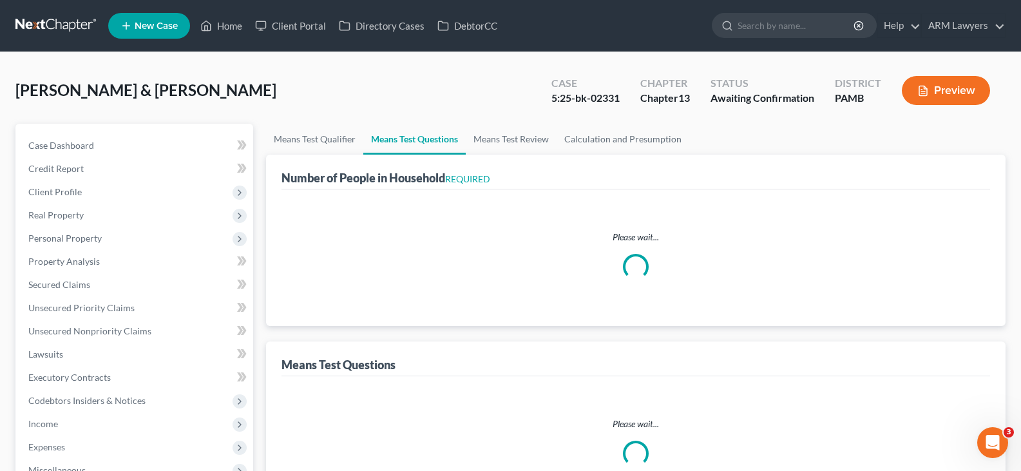
select select "0"
select select "60"
select select "1"
select select "60"
select select "1"
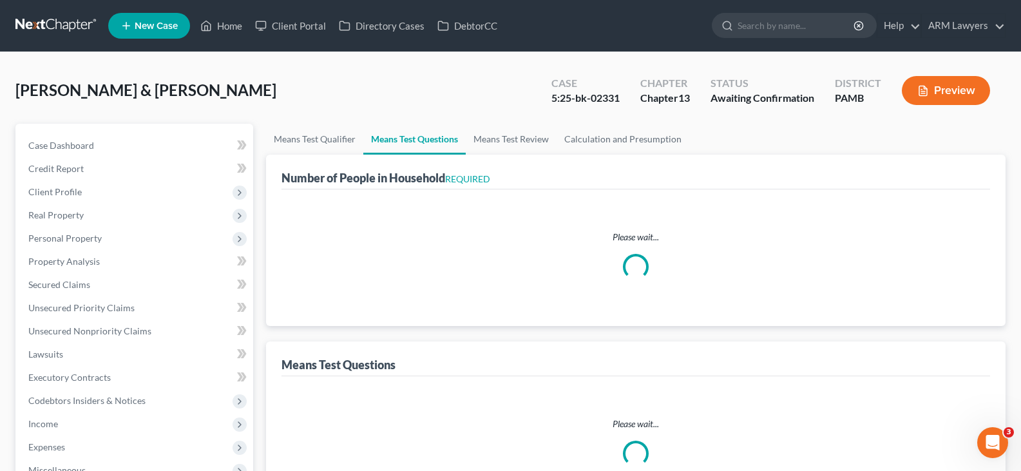
select select "60"
select select "1"
select select "60"
select select "2"
select select "60"
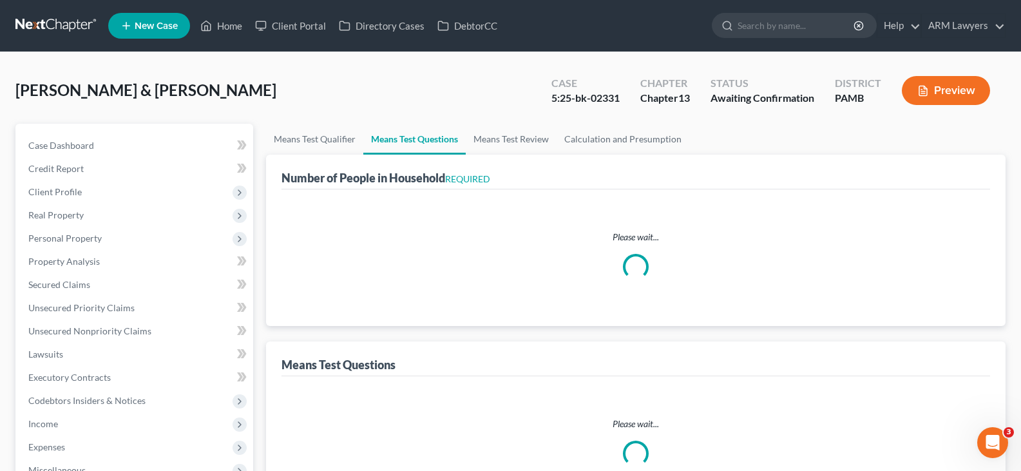
select select "3"
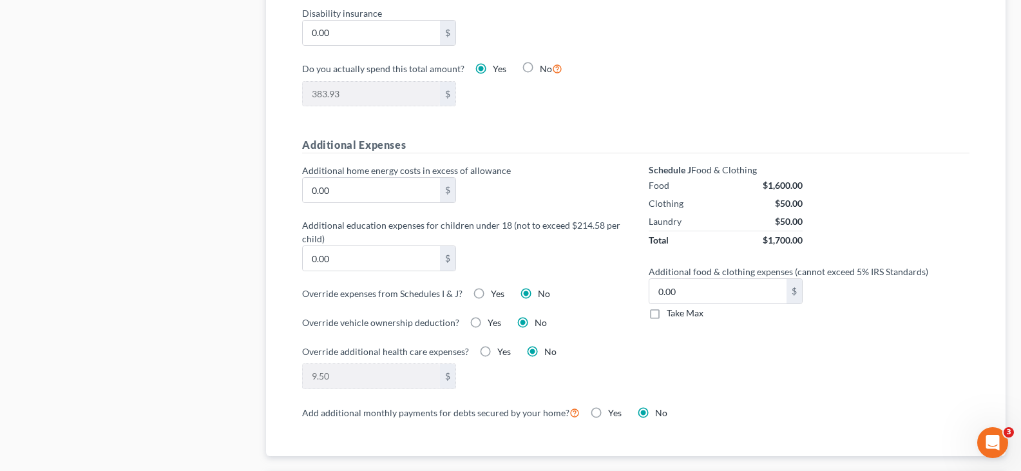
scroll to position [1223, 0]
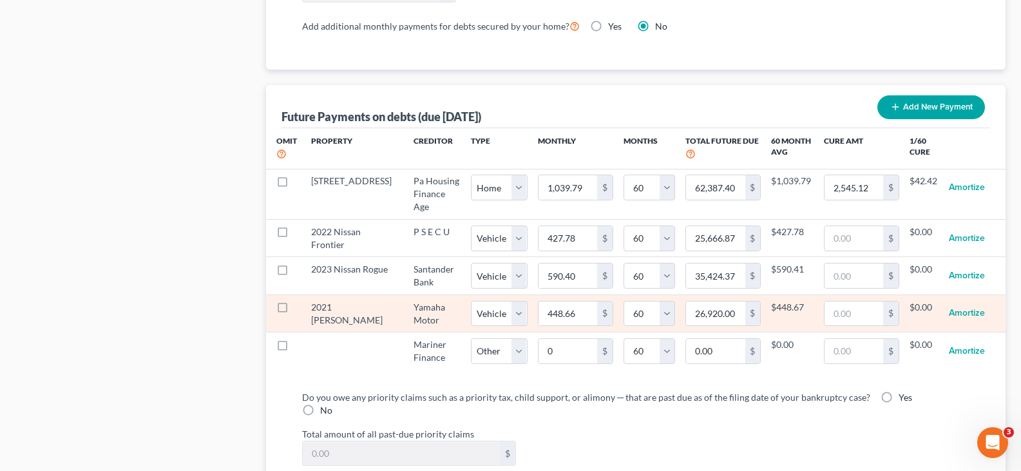
click at [471, 294] on td "Select Home Vehicle Other" at bounding box center [499, 312] width 57 height 37
click at [472, 301] on select "Select Home Vehicle Other" at bounding box center [499, 314] width 57 height 26
select select "2"
click at [471, 301] on select "Select Home Vehicle Other" at bounding box center [499, 314] width 57 height 26
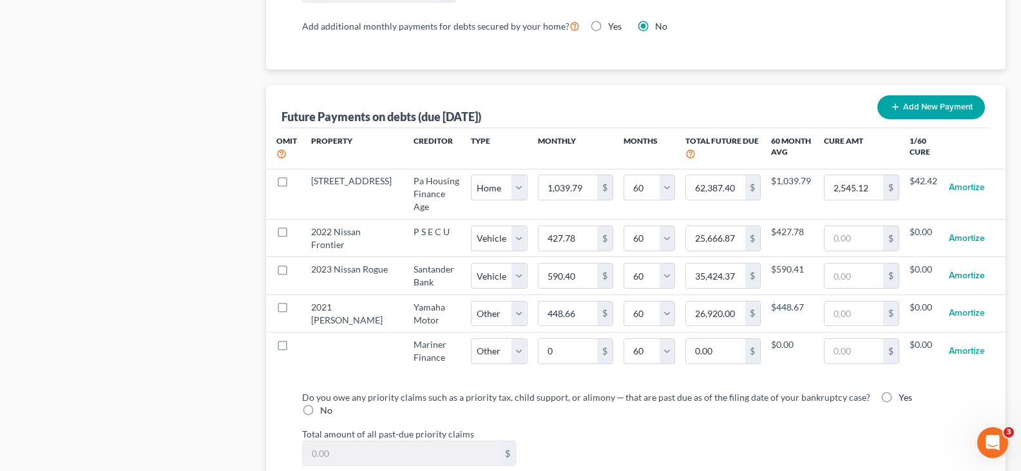
select select "2"
select select "60"
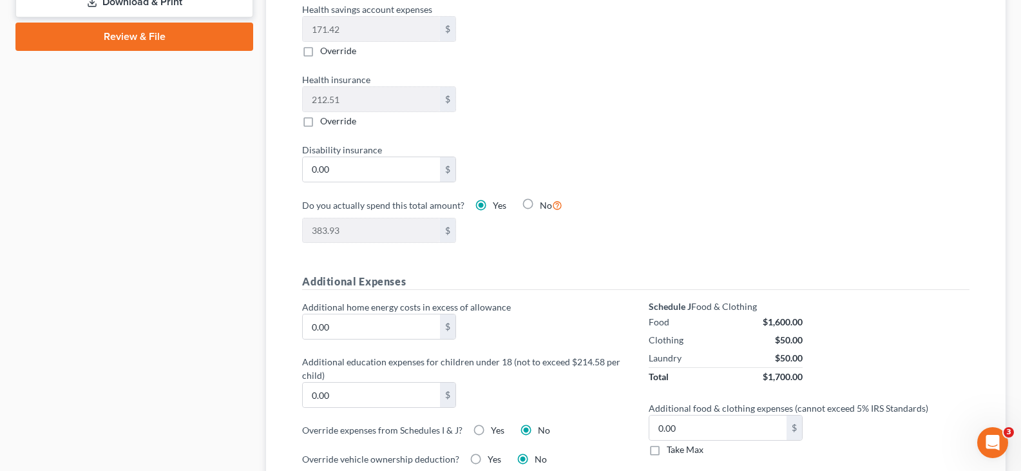
scroll to position [515, 0]
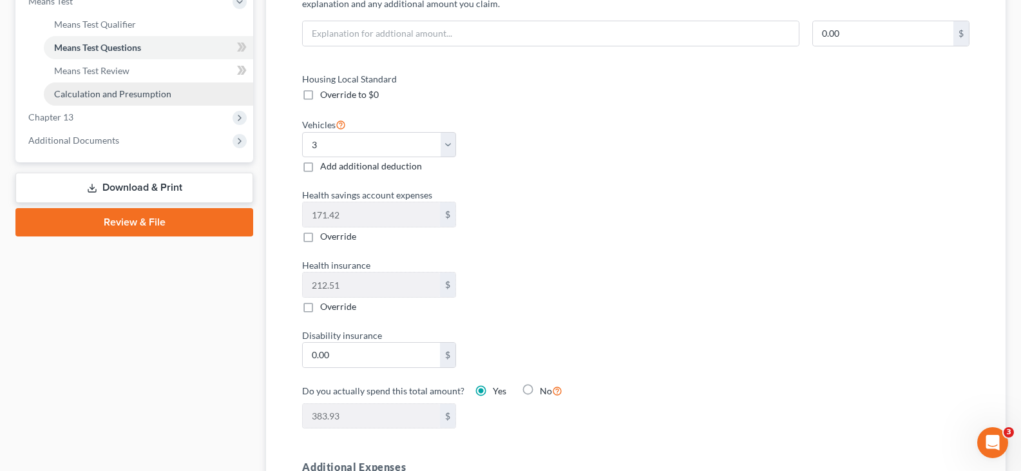
click at [132, 91] on span "Calculation and Presumption" at bounding box center [112, 93] width 117 height 11
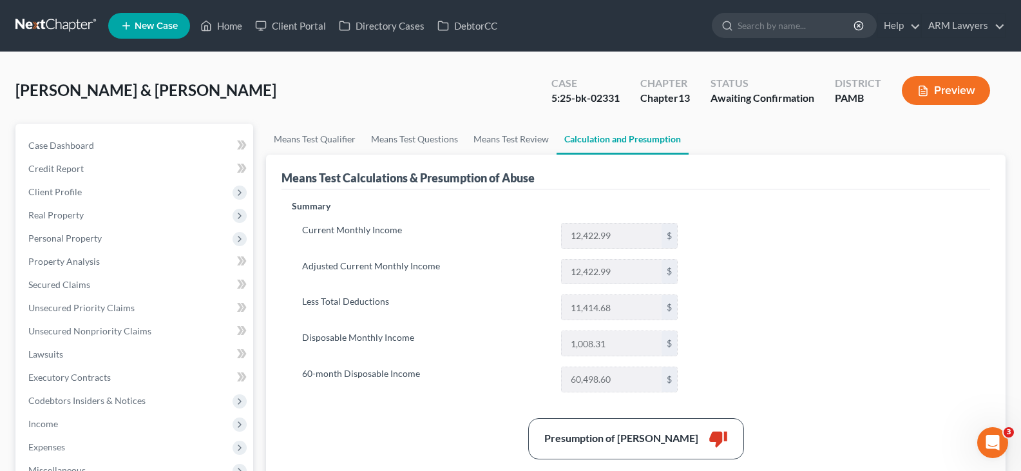
type input "11,435.57"
type input "987.42"
type input "59,245.20"
click at [488, 137] on link "Means Test Review" at bounding box center [511, 139] width 91 height 31
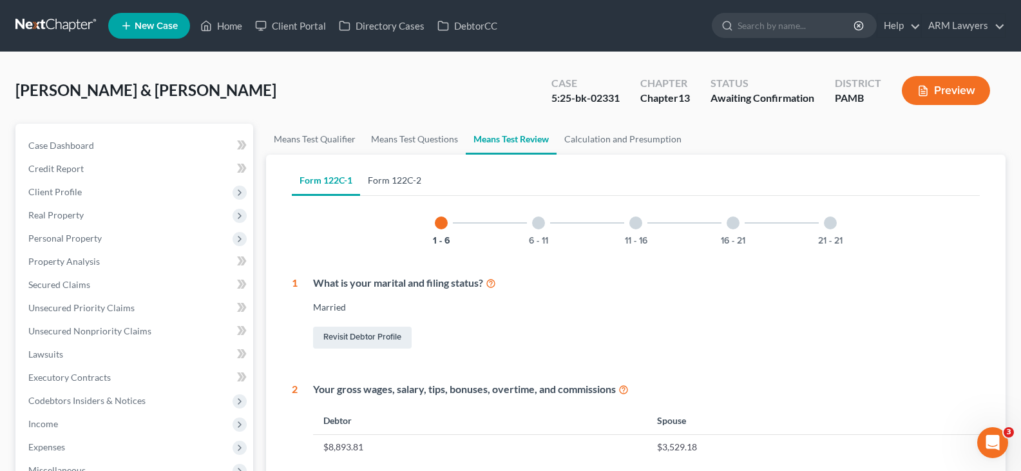
click at [402, 180] on link "Form 122C-2" at bounding box center [394, 180] width 69 height 31
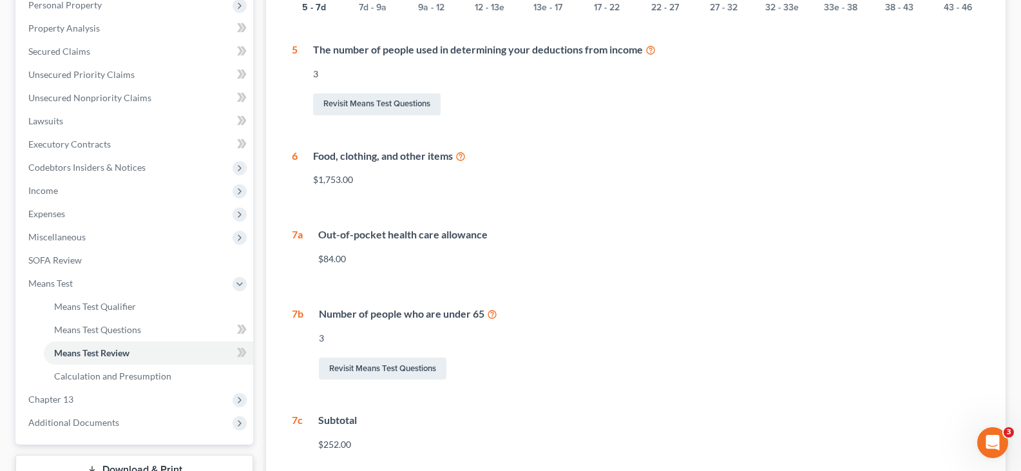
scroll to position [38, 0]
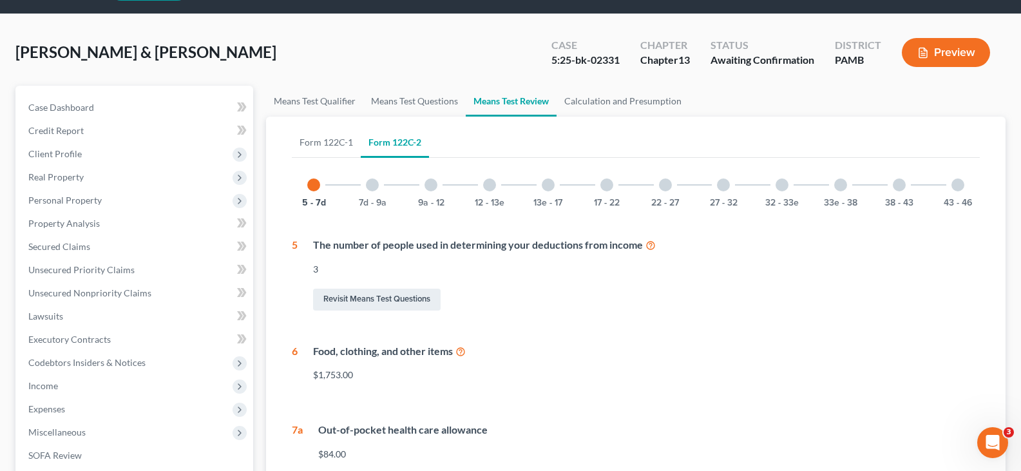
click at [375, 189] on div at bounding box center [372, 184] width 13 height 13
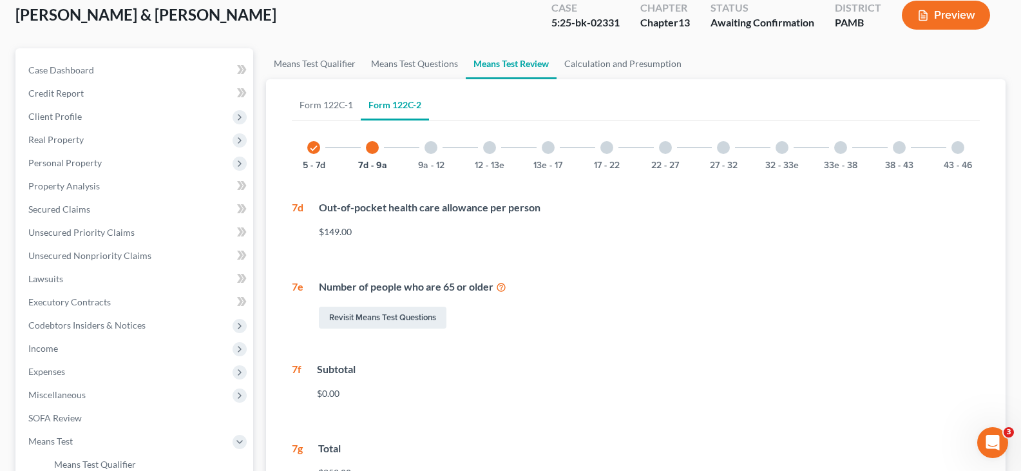
scroll to position [72, 0]
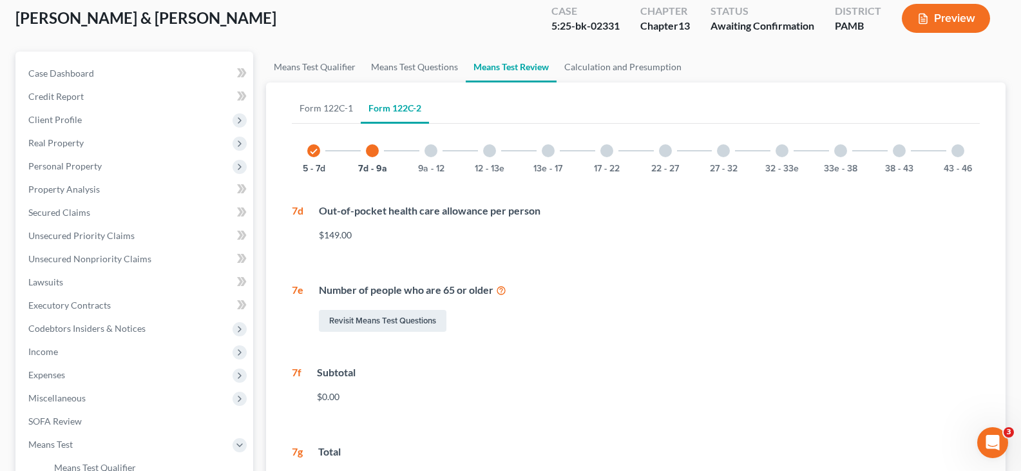
click at [439, 160] on div "9a - 12" at bounding box center [431, 151] width 44 height 44
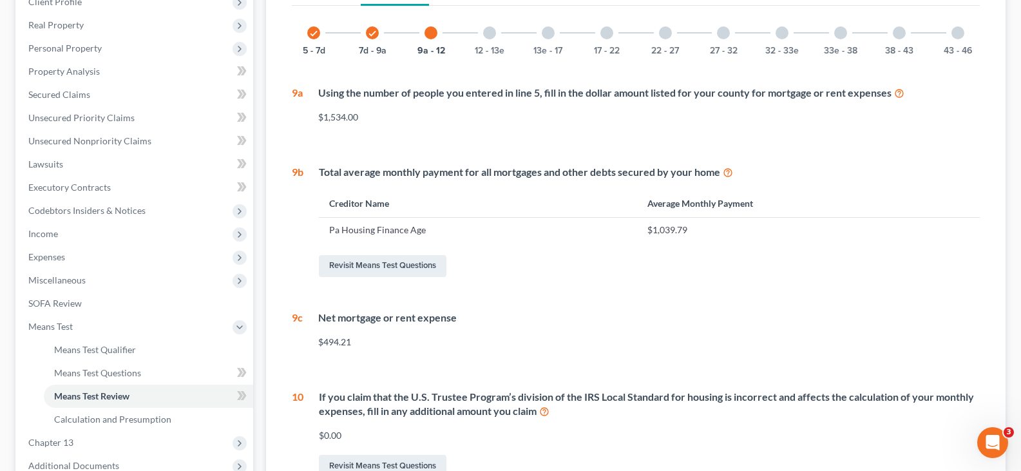
scroll to position [119, 0]
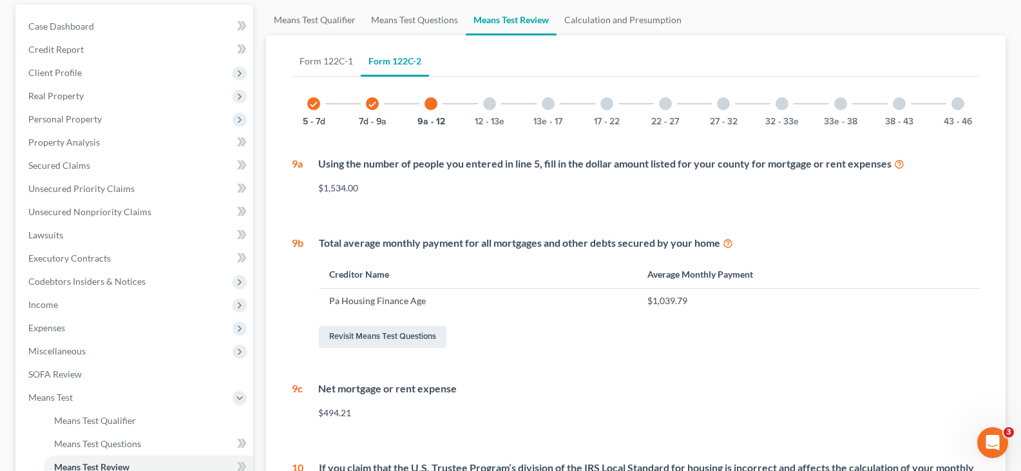
click at [485, 109] on div "12 - 13e" at bounding box center [489, 104] width 44 height 44
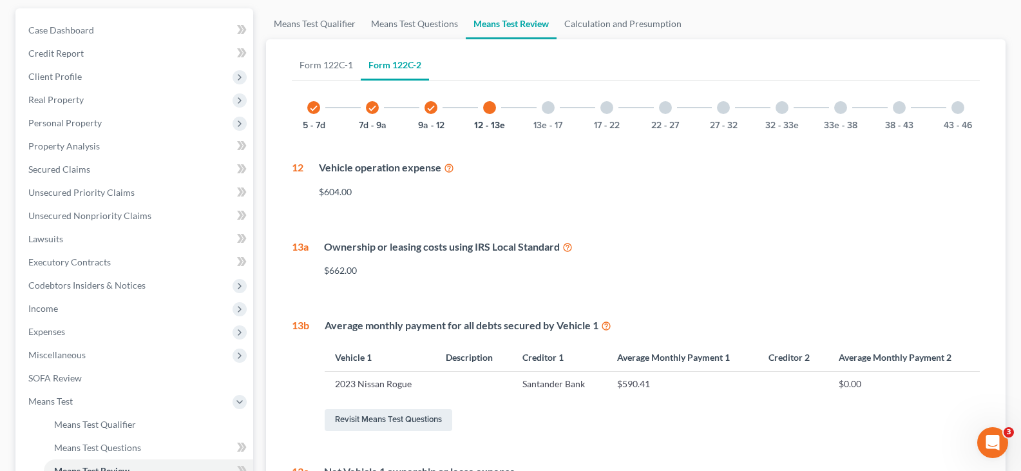
scroll to position [115, 0]
click at [533, 113] on div "13e - 17" at bounding box center [548, 108] width 44 height 44
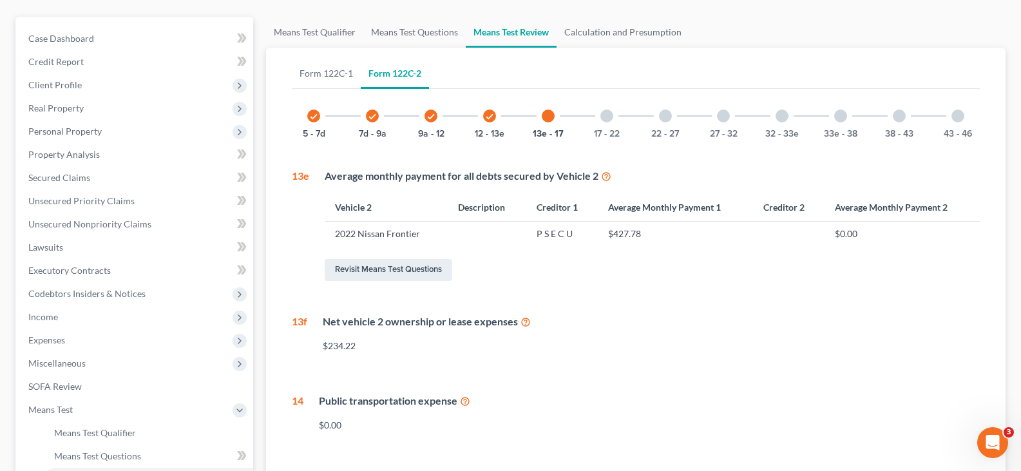
scroll to position [104, 0]
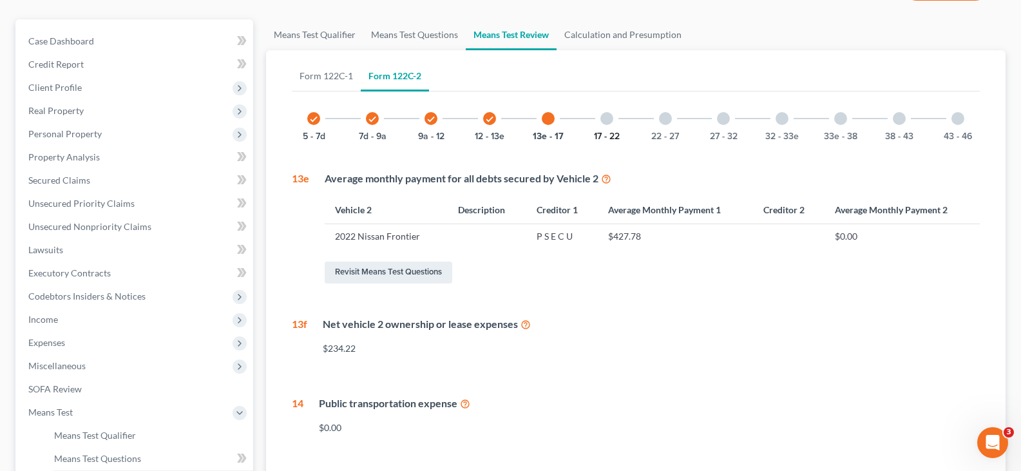
click at [598, 135] on button "17 - 22" at bounding box center [607, 136] width 26 height 9
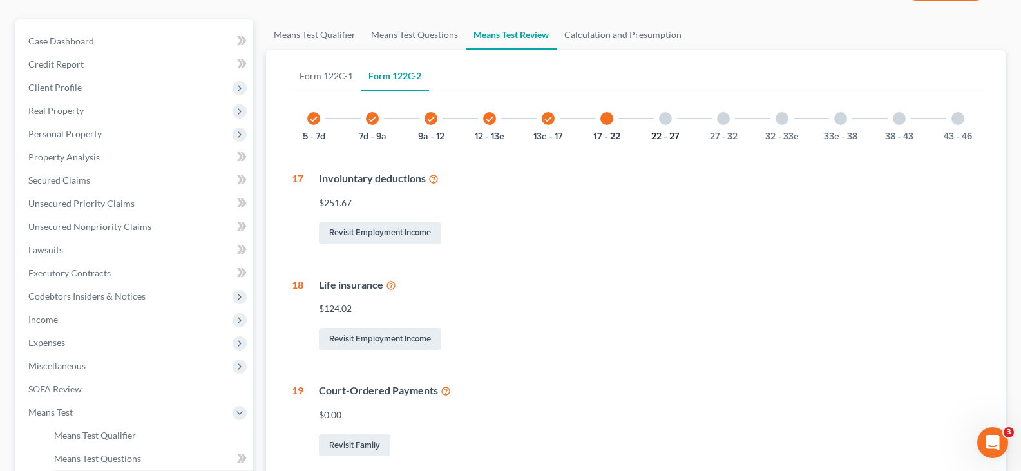
click at [667, 133] on button "22 - 27" at bounding box center [665, 136] width 28 height 9
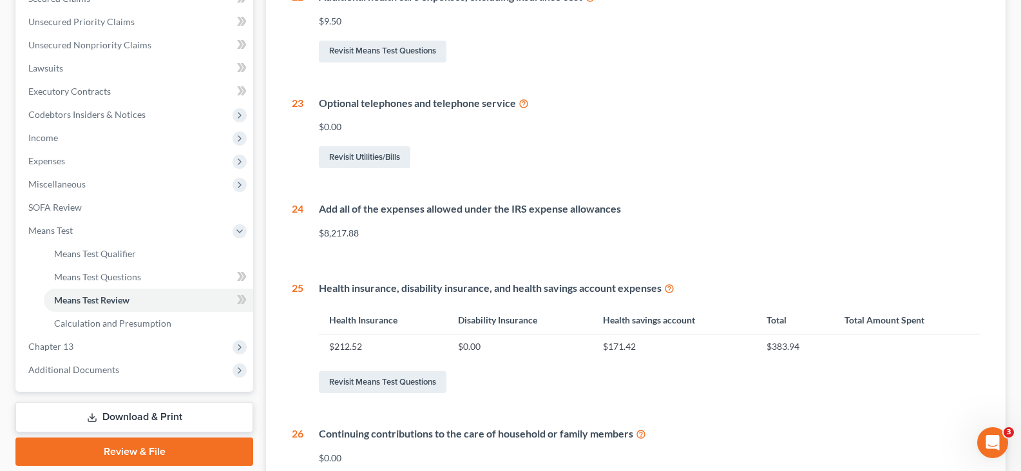
scroll to position [169, 0]
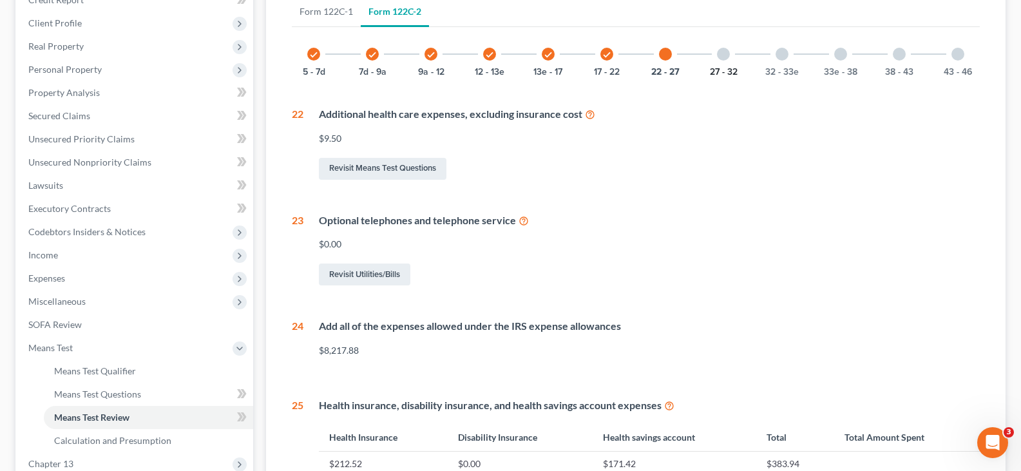
click at [724, 73] on button "27 - 32" at bounding box center [724, 72] width 28 height 9
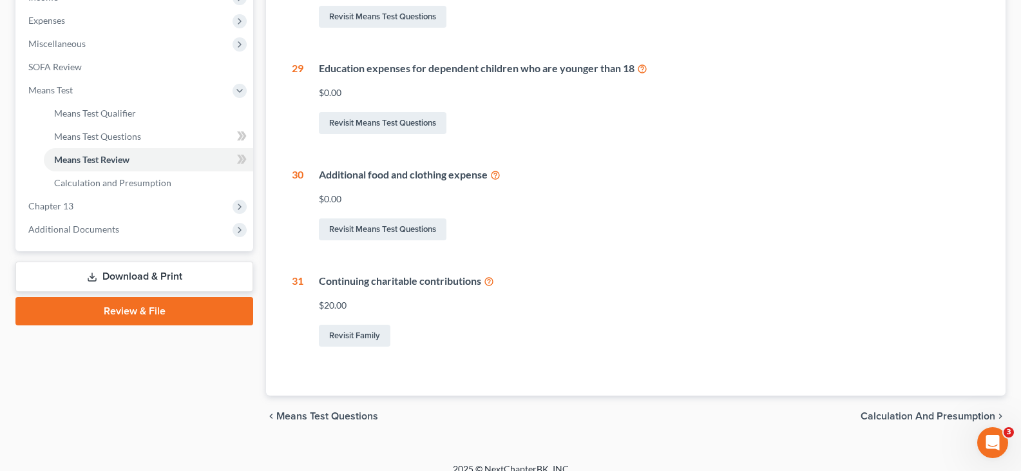
scroll to position [104, 0]
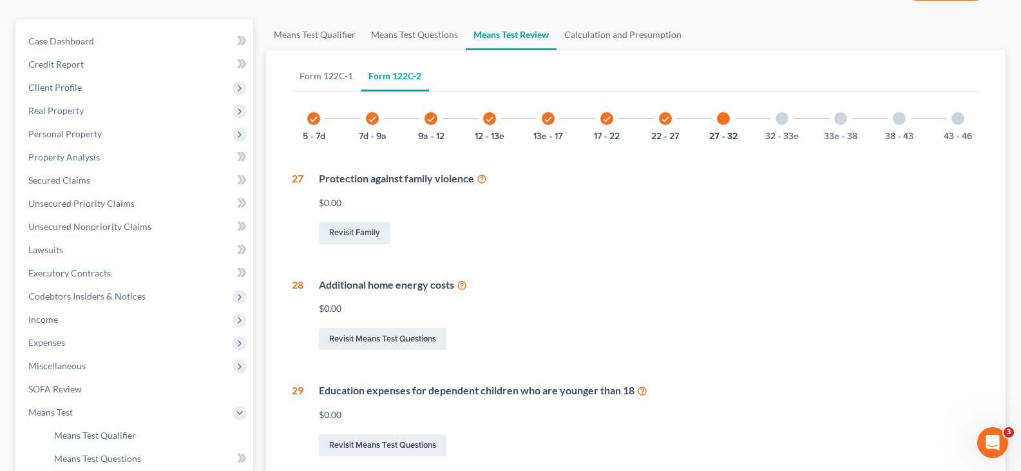
click at [783, 127] on div "32 - 33e" at bounding box center [782, 119] width 44 height 44
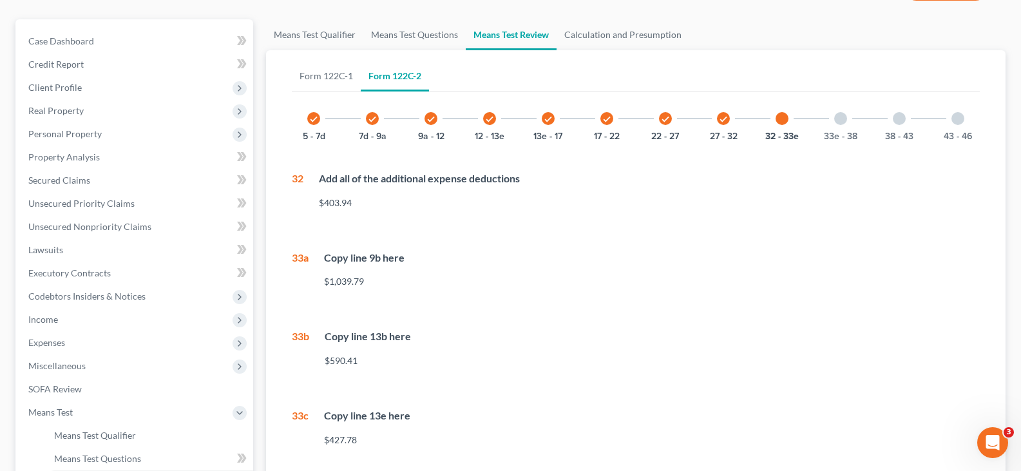
click at [823, 132] on div "33e - 38" at bounding box center [840, 119] width 44 height 44
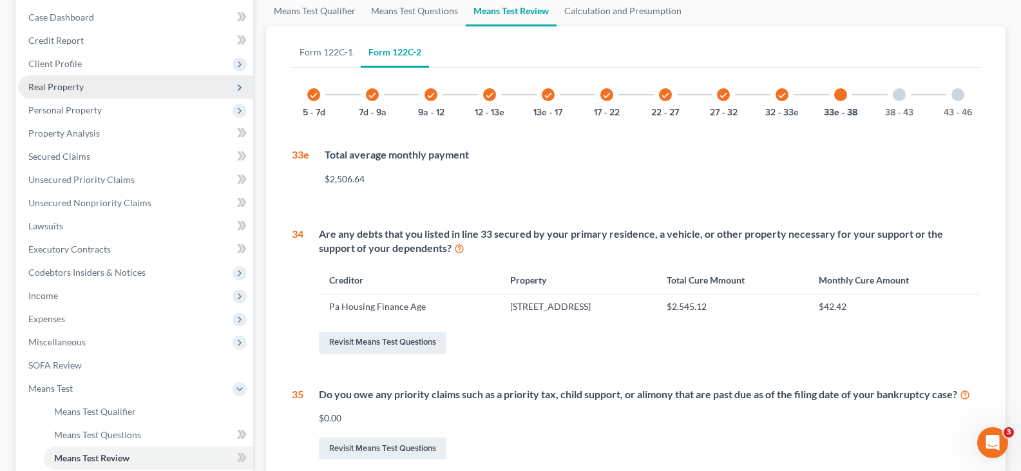
scroll to position [129, 0]
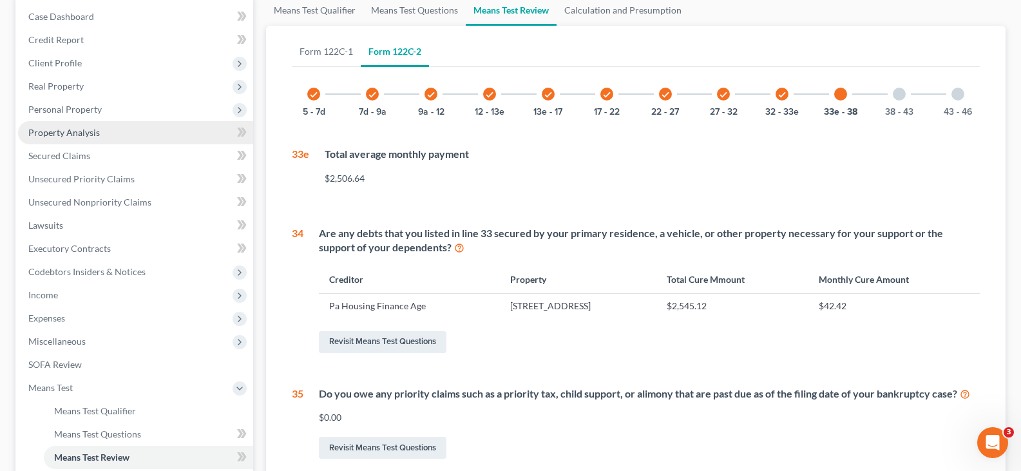
click at [96, 136] on span "Property Analysis" at bounding box center [63, 132] width 71 height 11
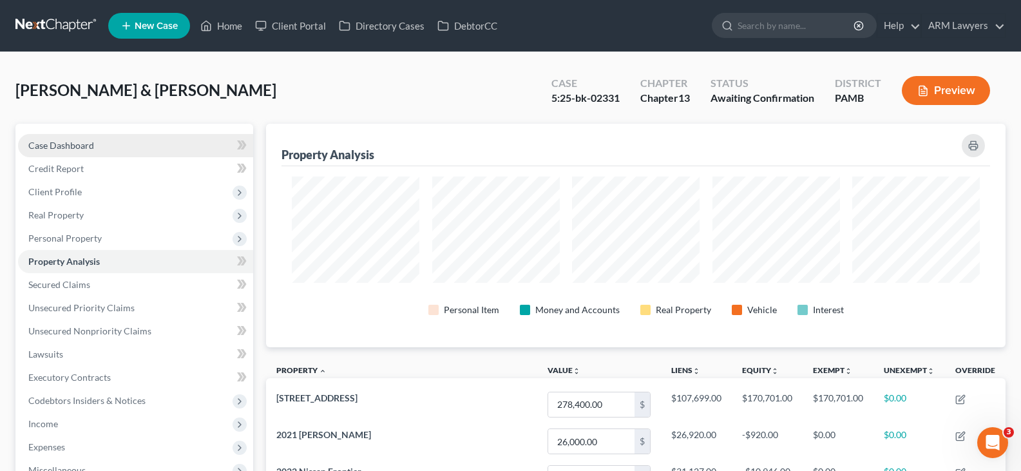
scroll to position [258, 0]
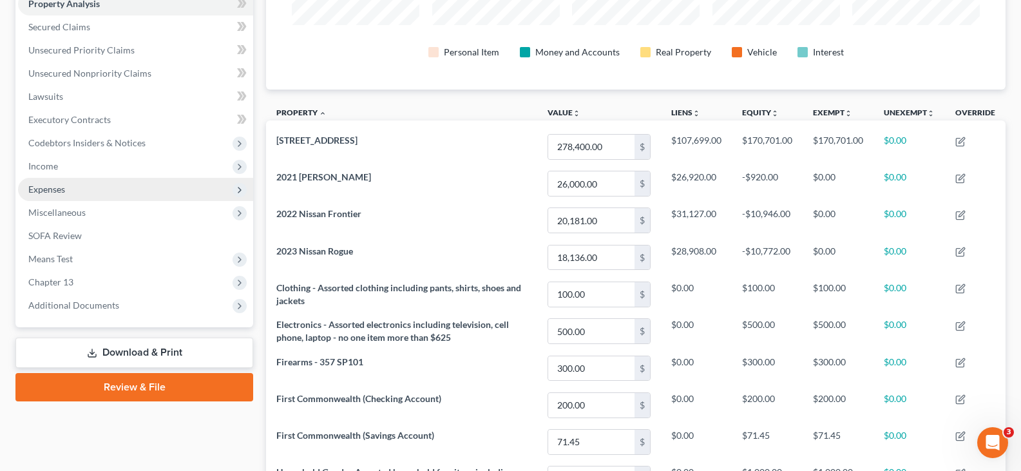
click at [77, 192] on span "Expenses" at bounding box center [135, 189] width 235 height 23
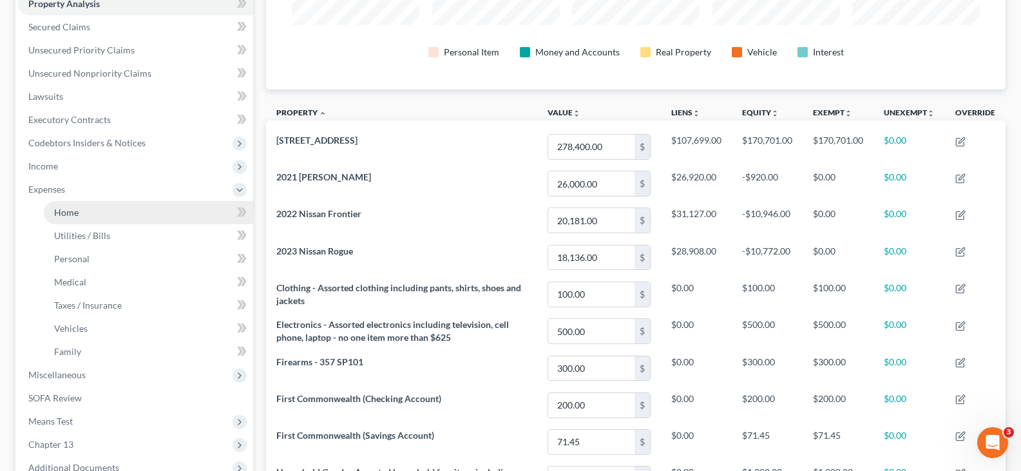
click at [86, 209] on link "Home" at bounding box center [148, 212] width 209 height 23
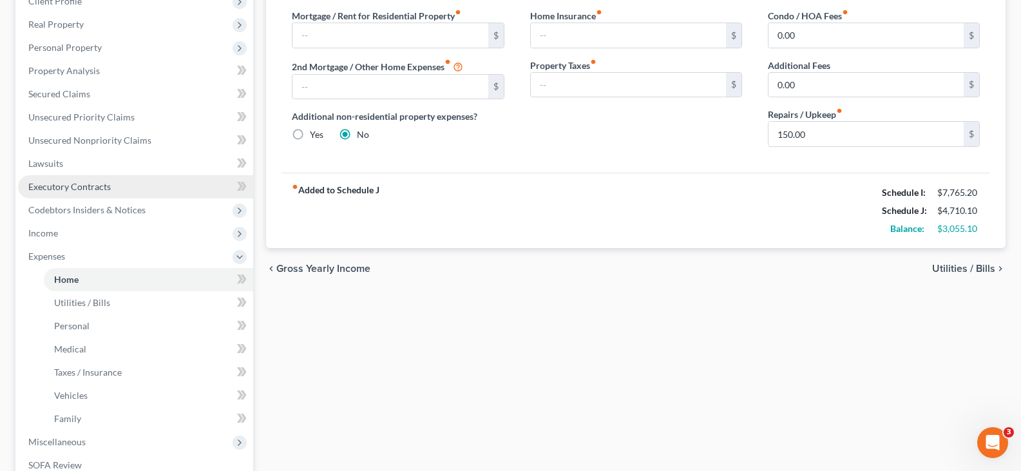
scroll to position [193, 0]
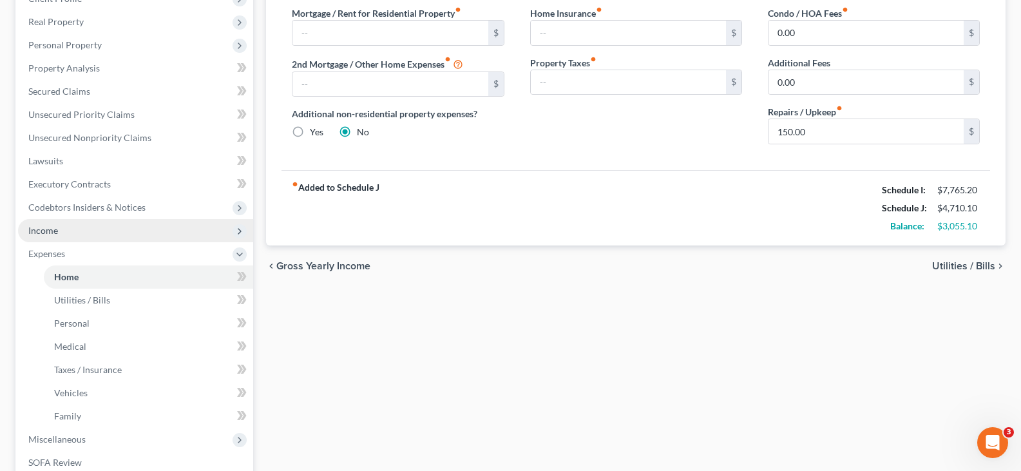
click at [74, 233] on span "Income" at bounding box center [135, 230] width 235 height 23
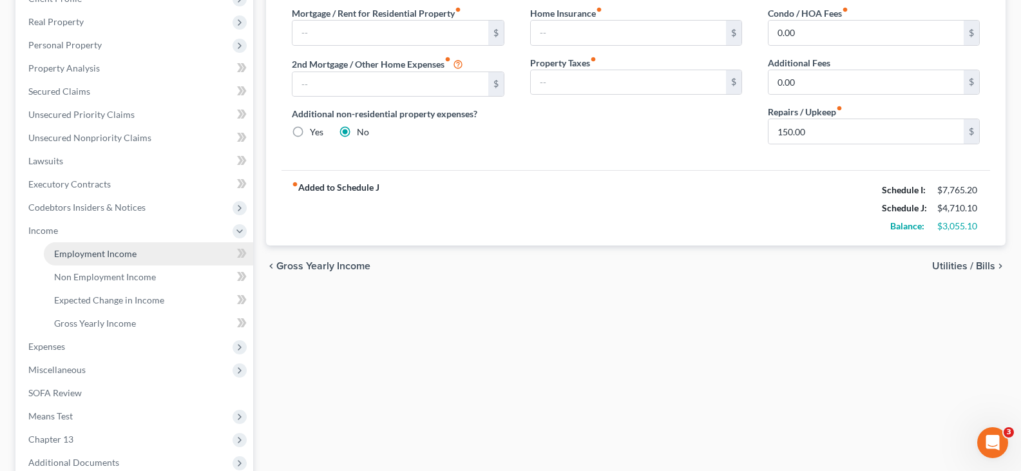
click at [82, 254] on span "Employment Income" at bounding box center [95, 253] width 82 height 11
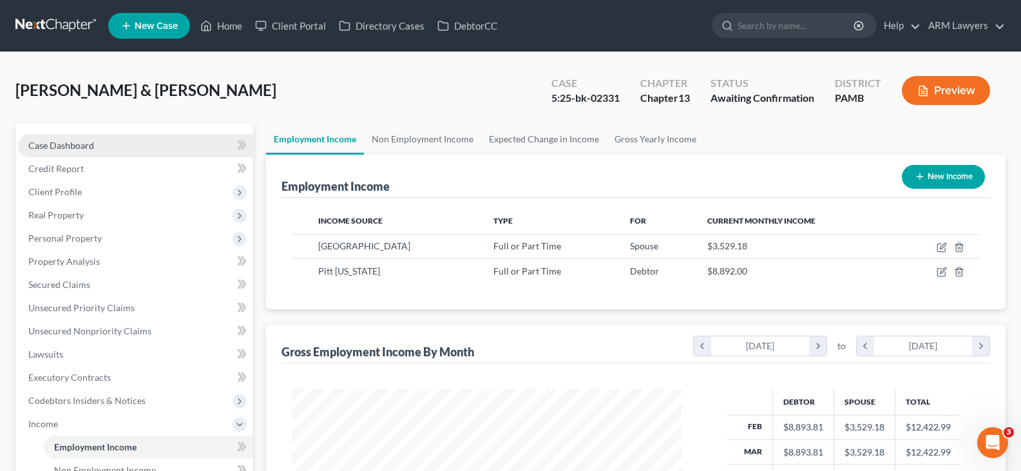
click at [84, 141] on span "Case Dashboard" at bounding box center [61, 145] width 66 height 11
select select "1"
